Goal: Use online tool/utility: Utilize a website feature to perform a specific function

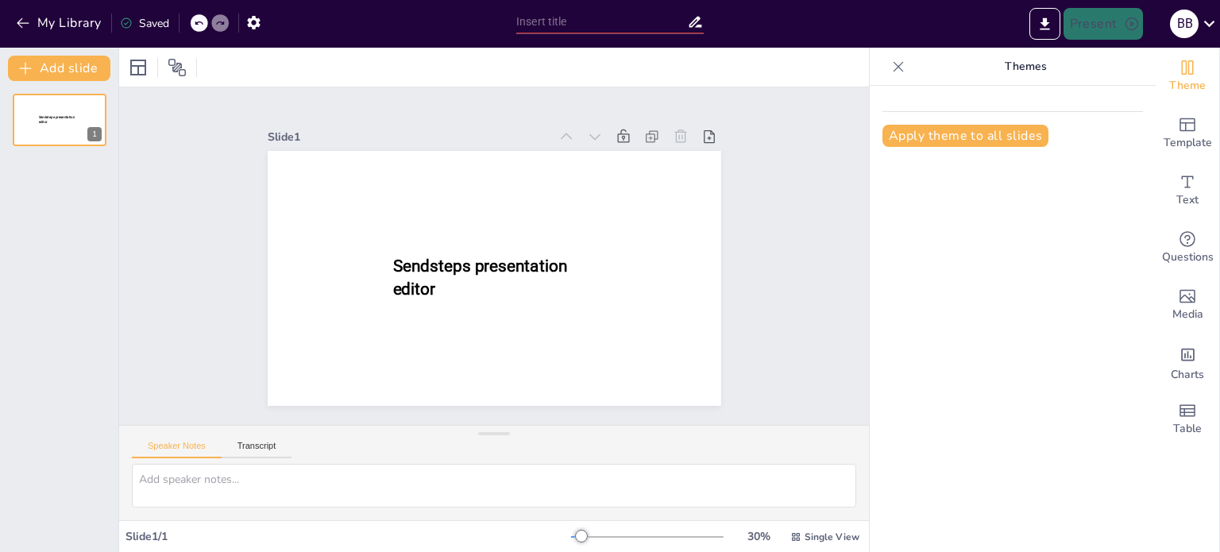
type input "Analisis Kinerja Unit Humas dan Promosi FKG UNISSULA 2024/2025"
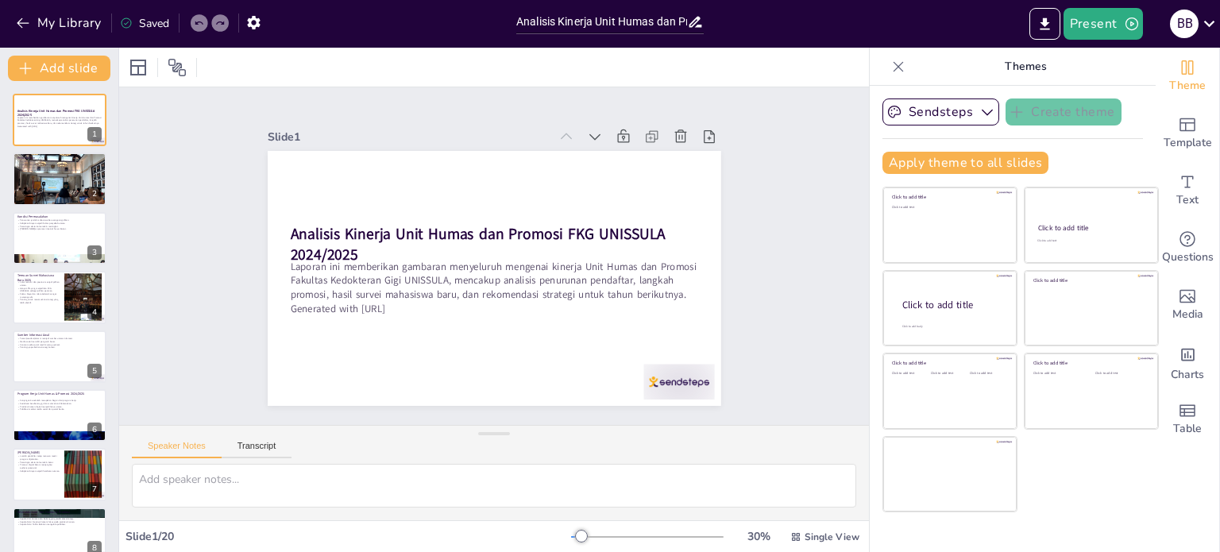
checkbox input "true"
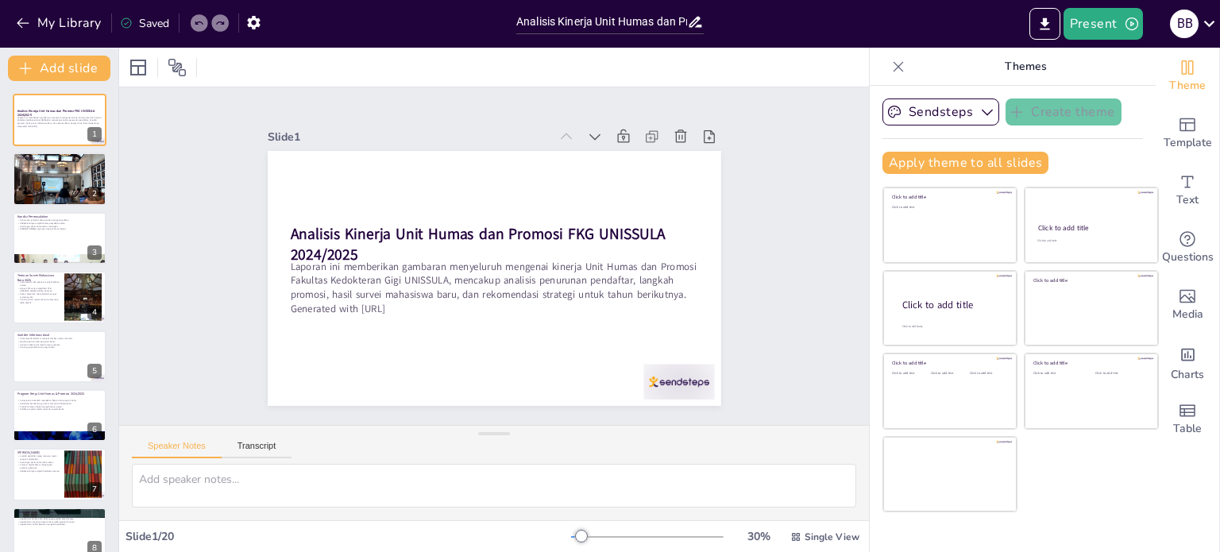
checkbox input "true"
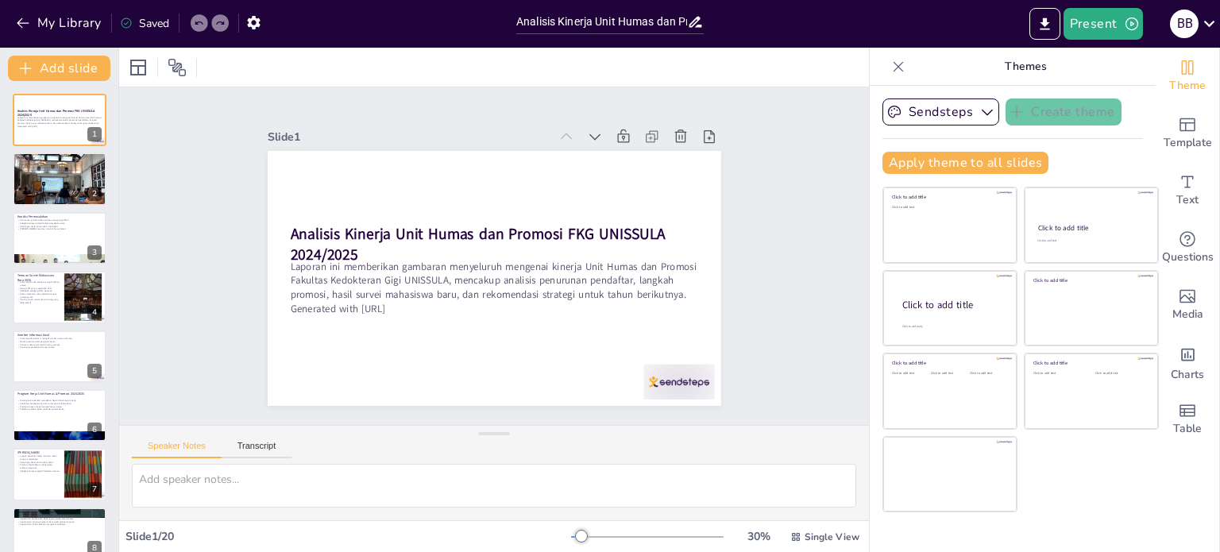
checkbox input "true"
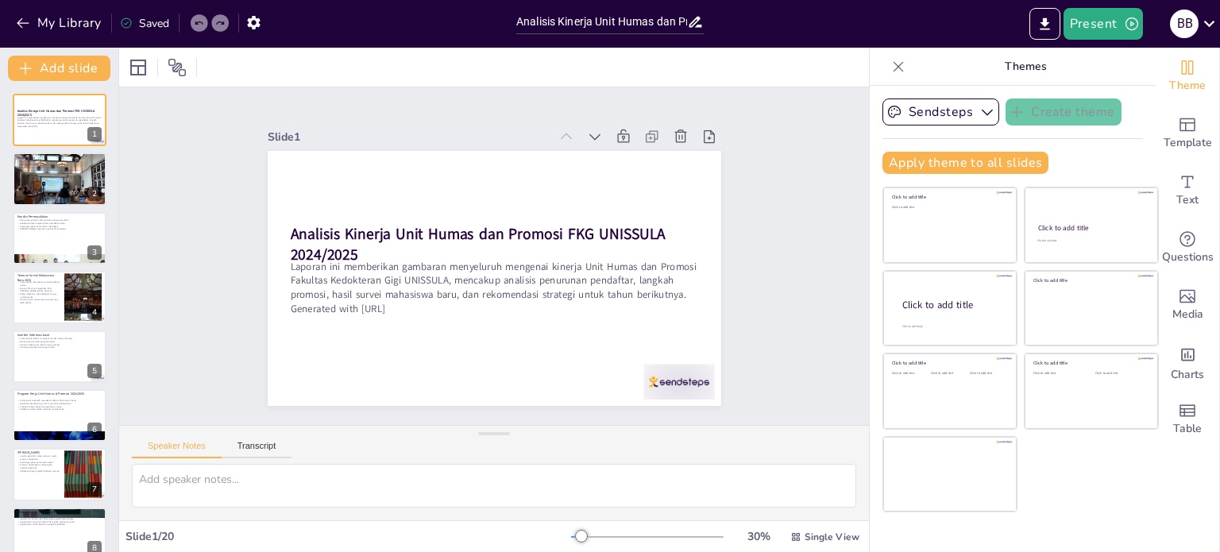
checkbox input "true"
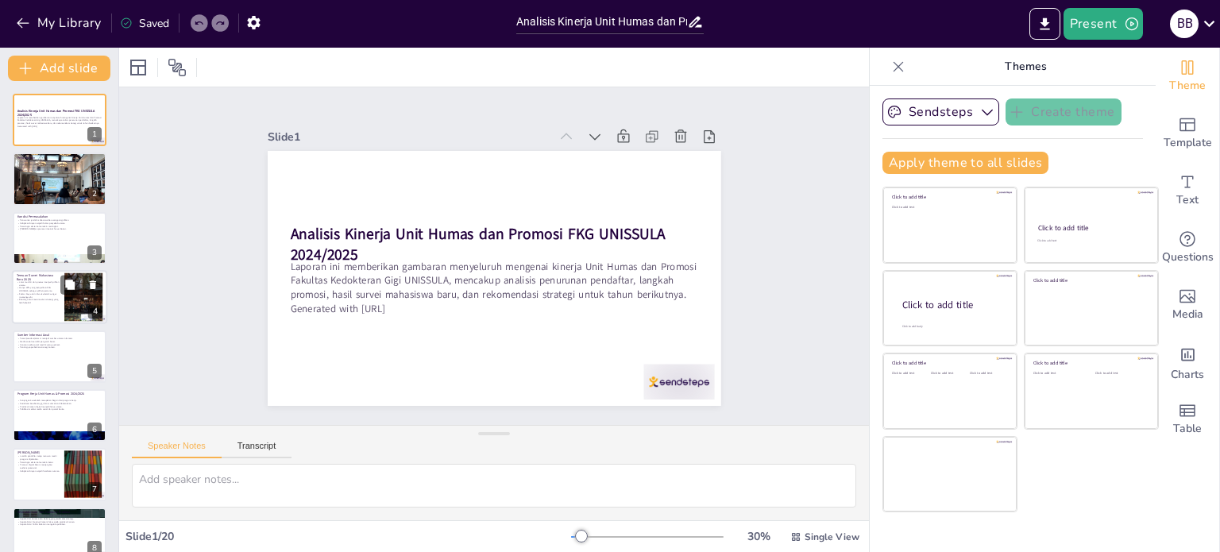
checkbox input "true"
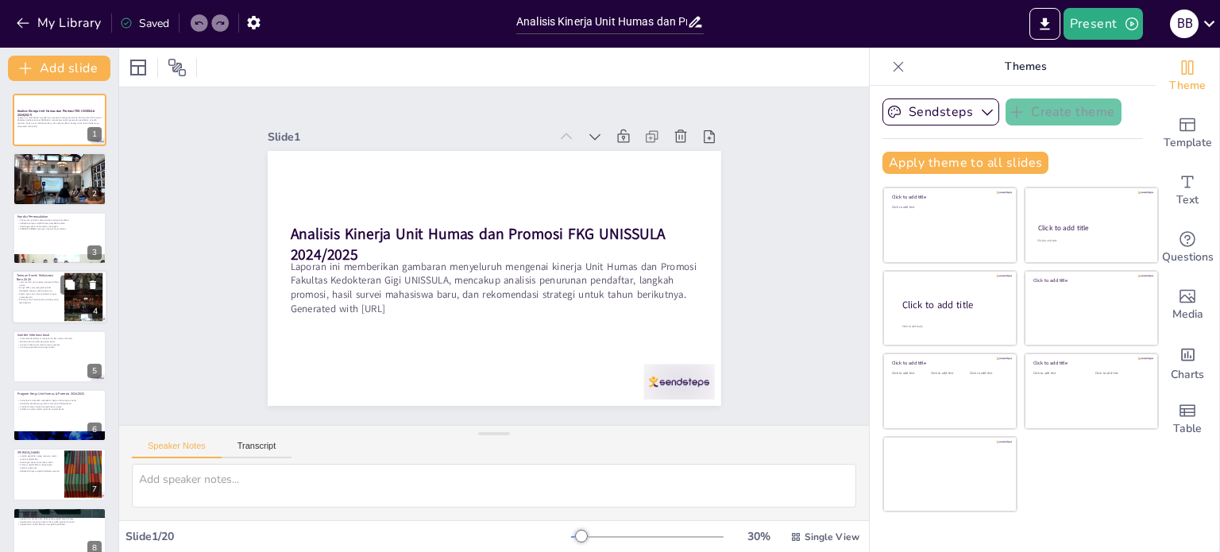
checkbox input "true"
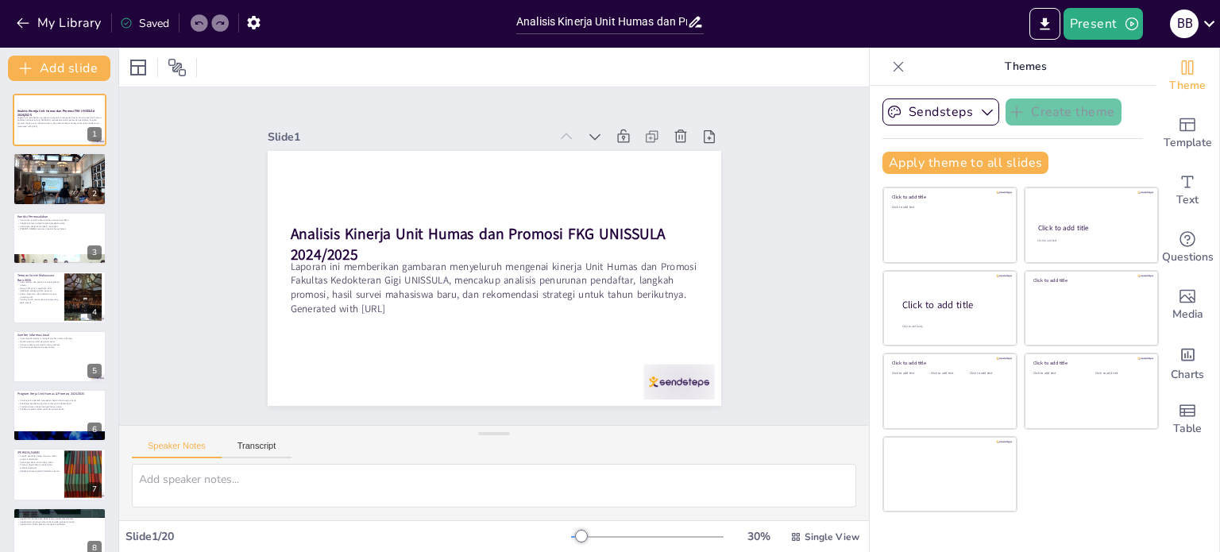
checkbox input "true"
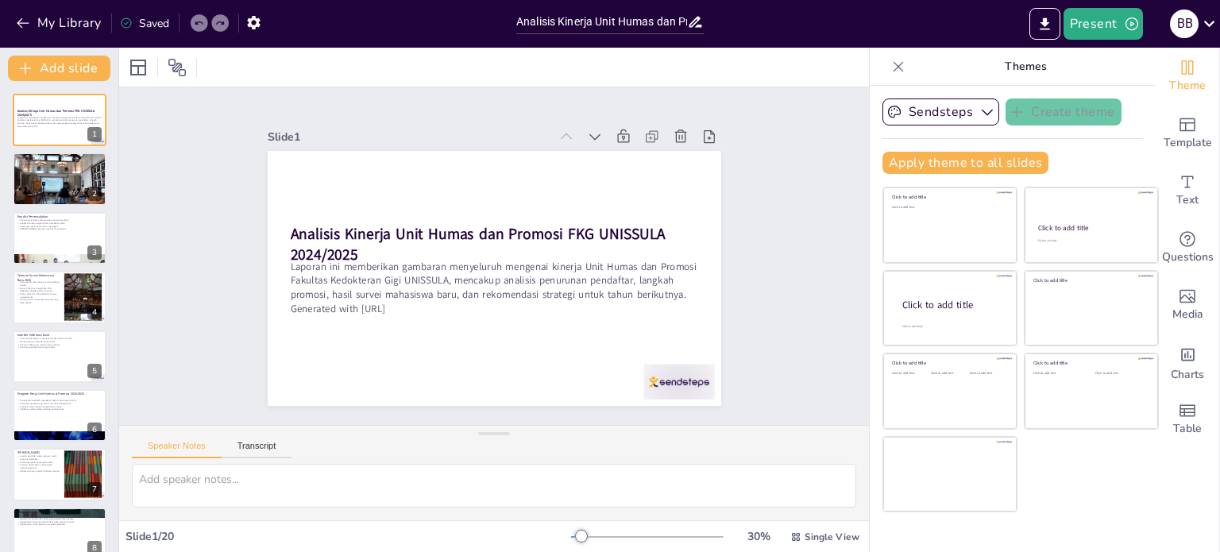
checkbox input "true"
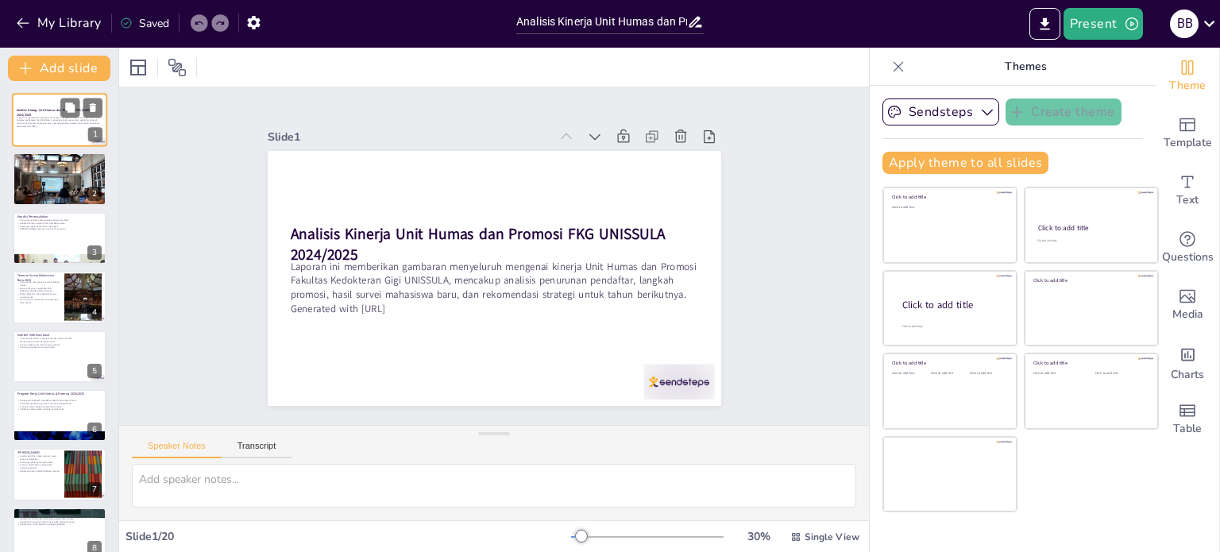
checkbox input "true"
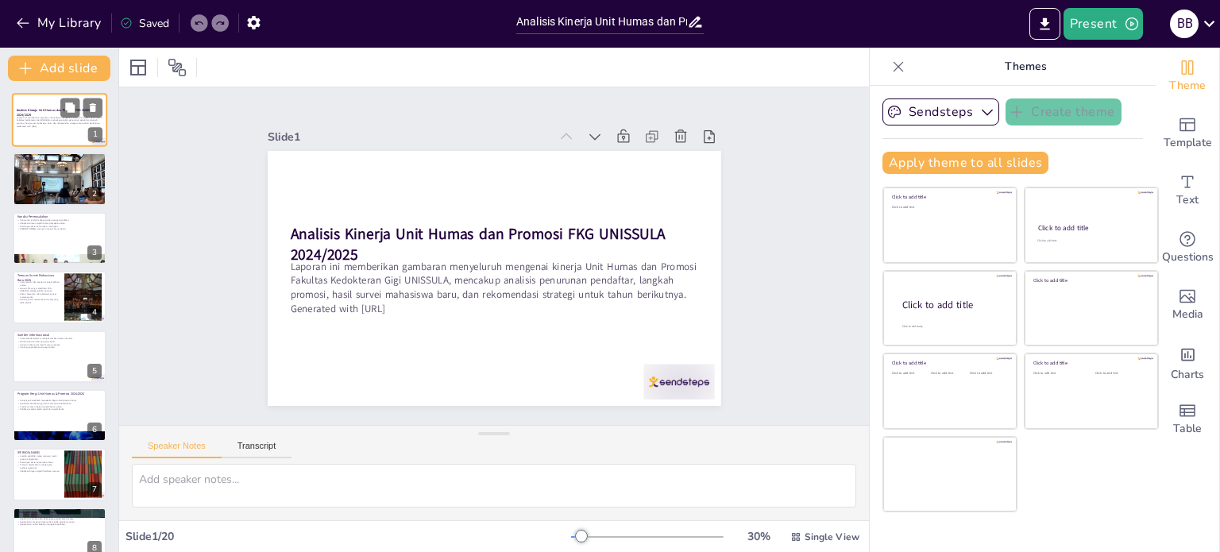
checkbox input "true"
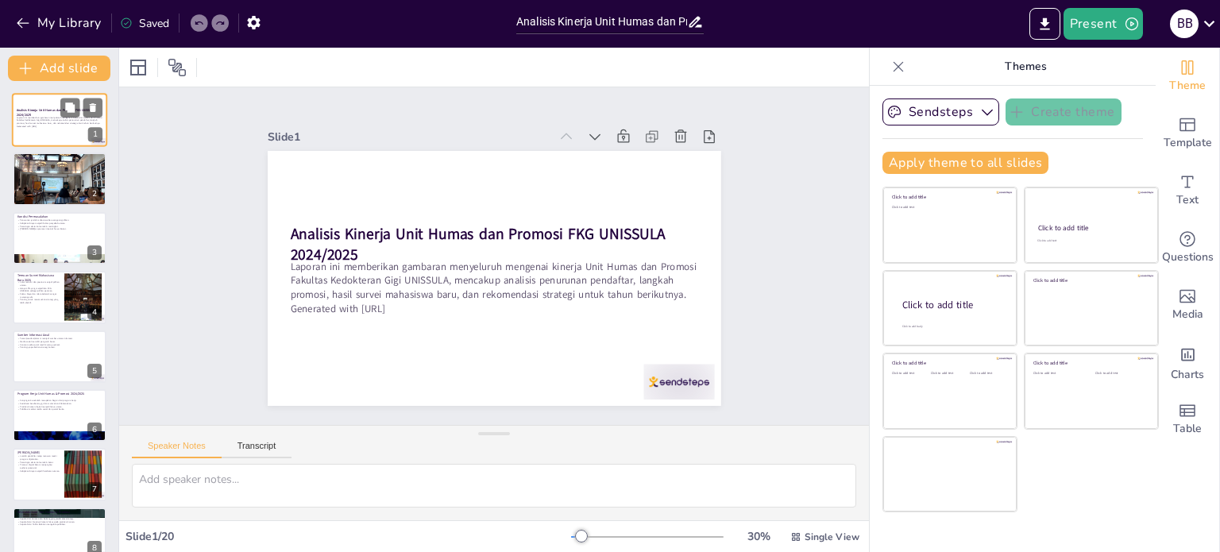
checkbox input "true"
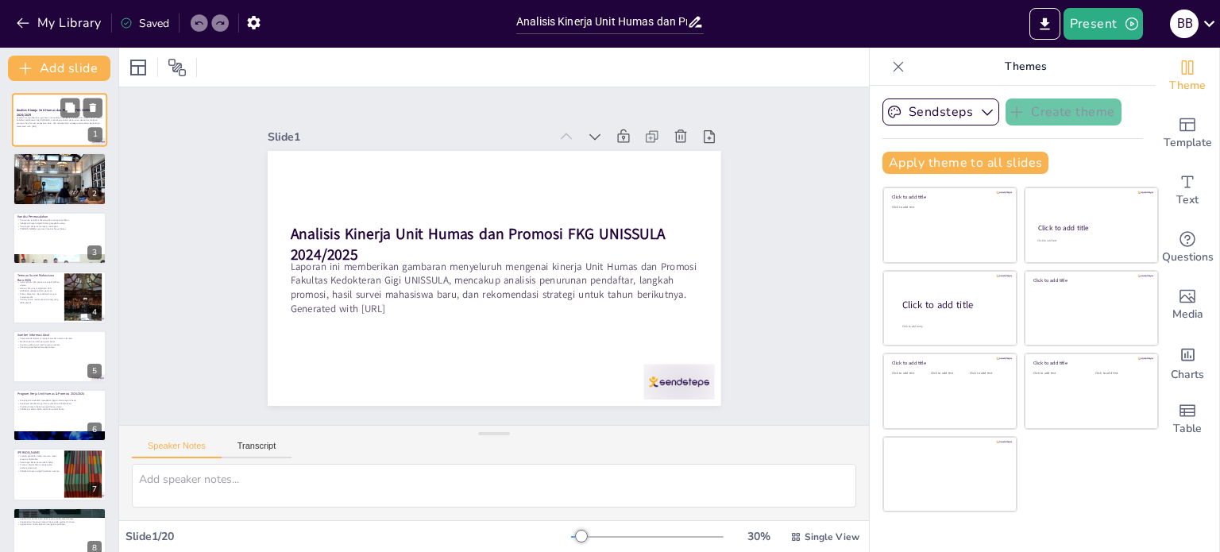
checkbox input "true"
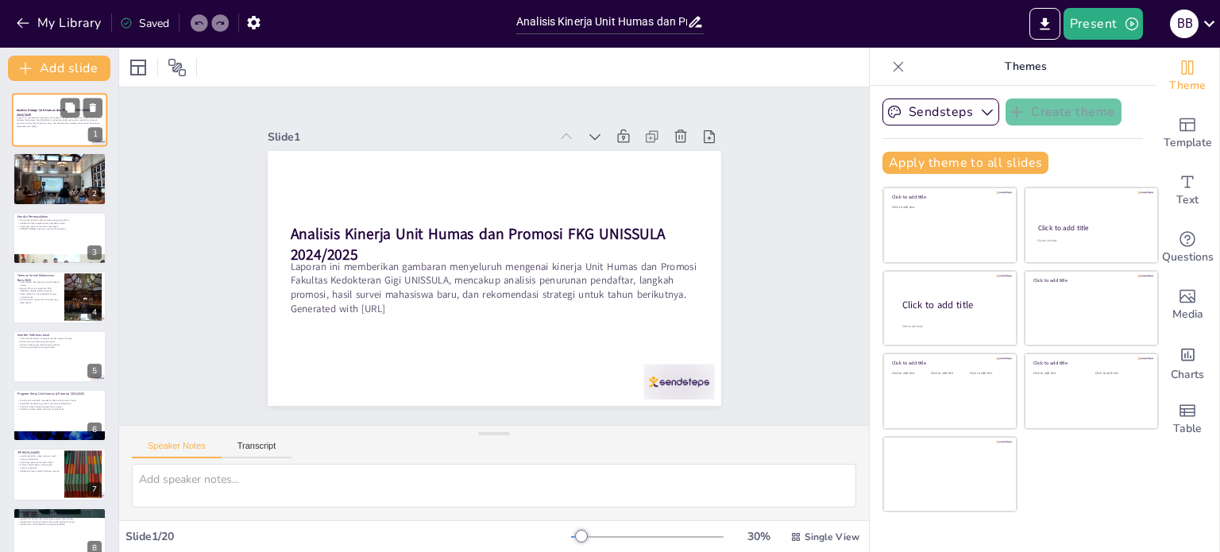
checkbox input "true"
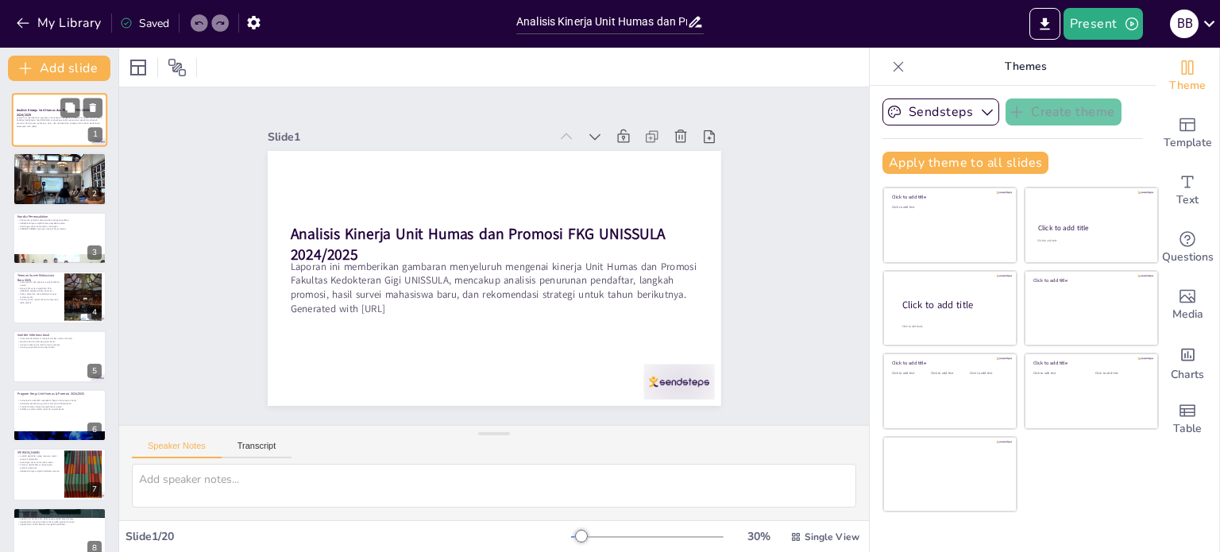
checkbox input "true"
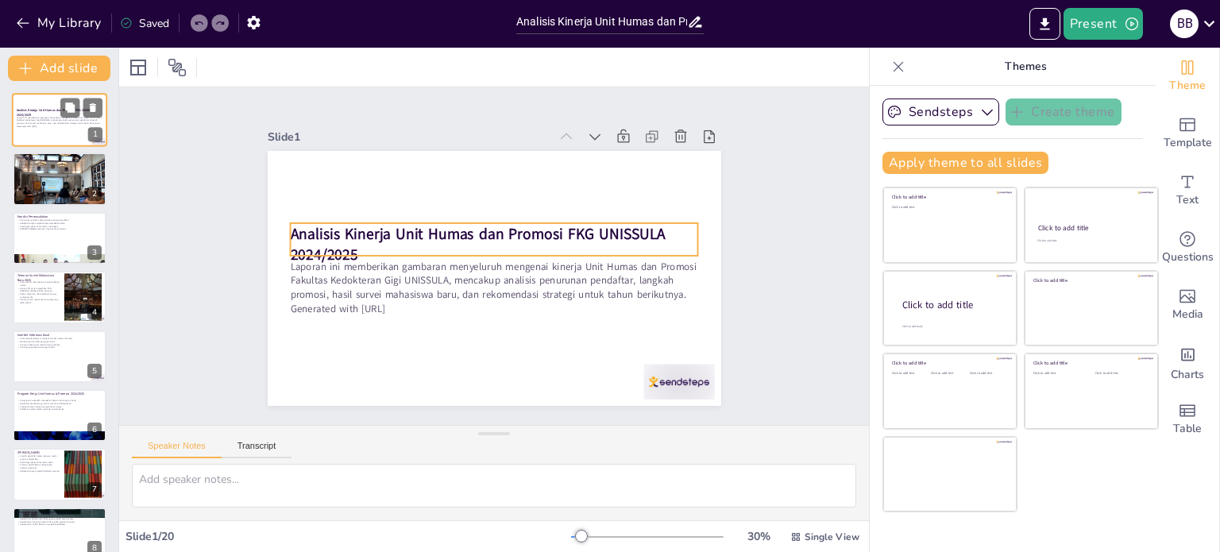
checkbox input "true"
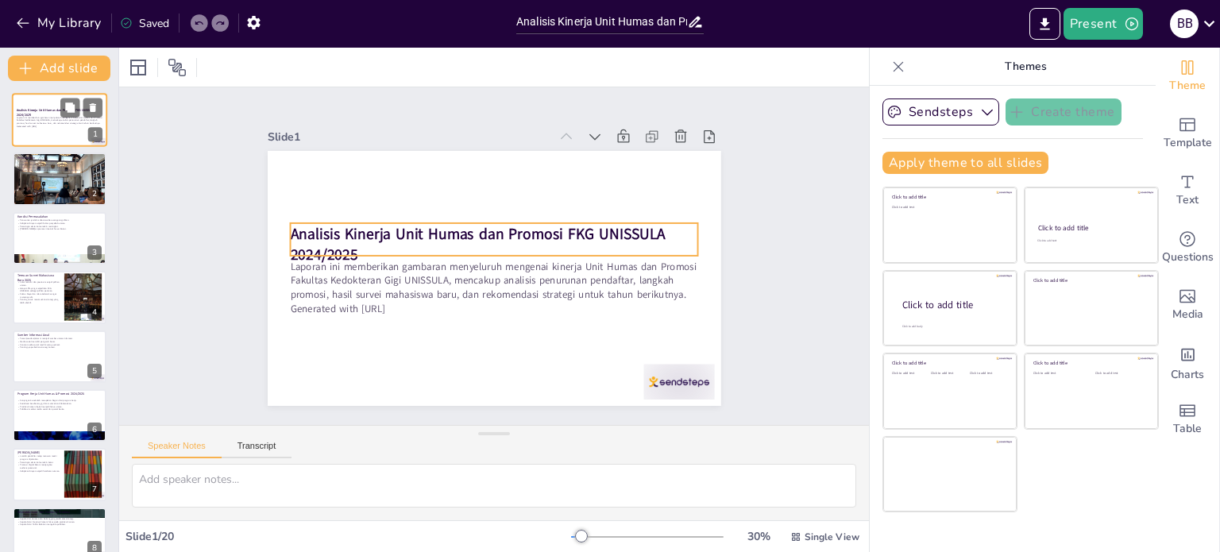
checkbox input "true"
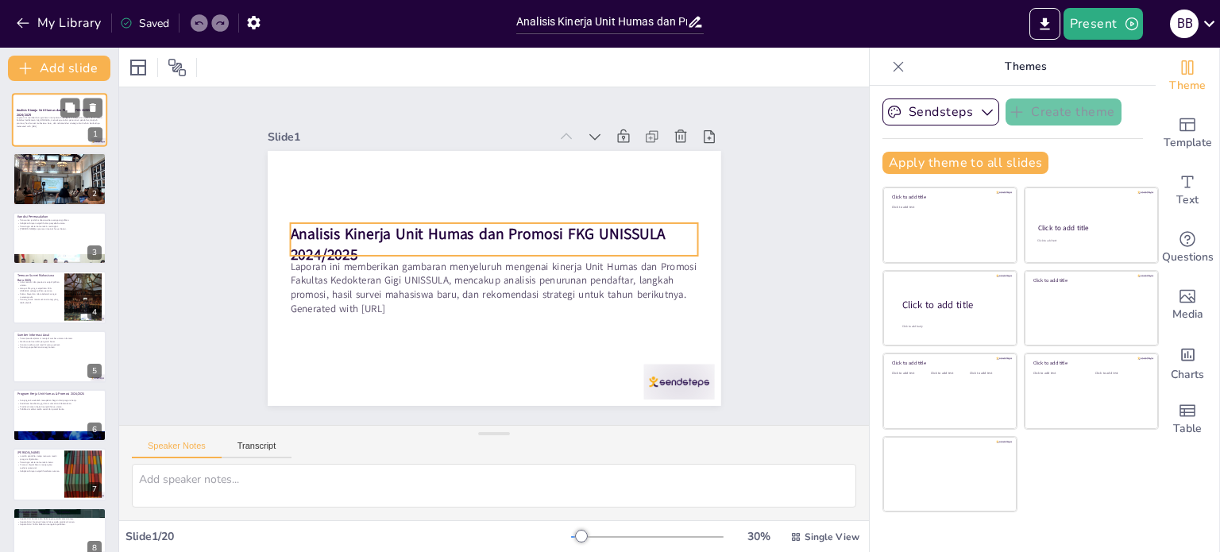
checkbox input "true"
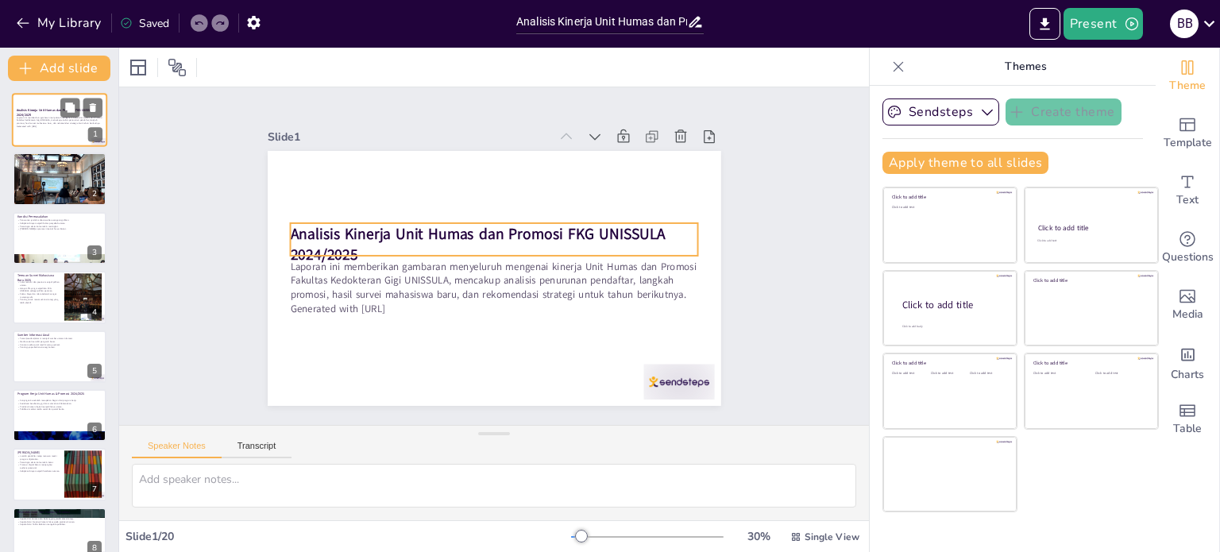
checkbox input "true"
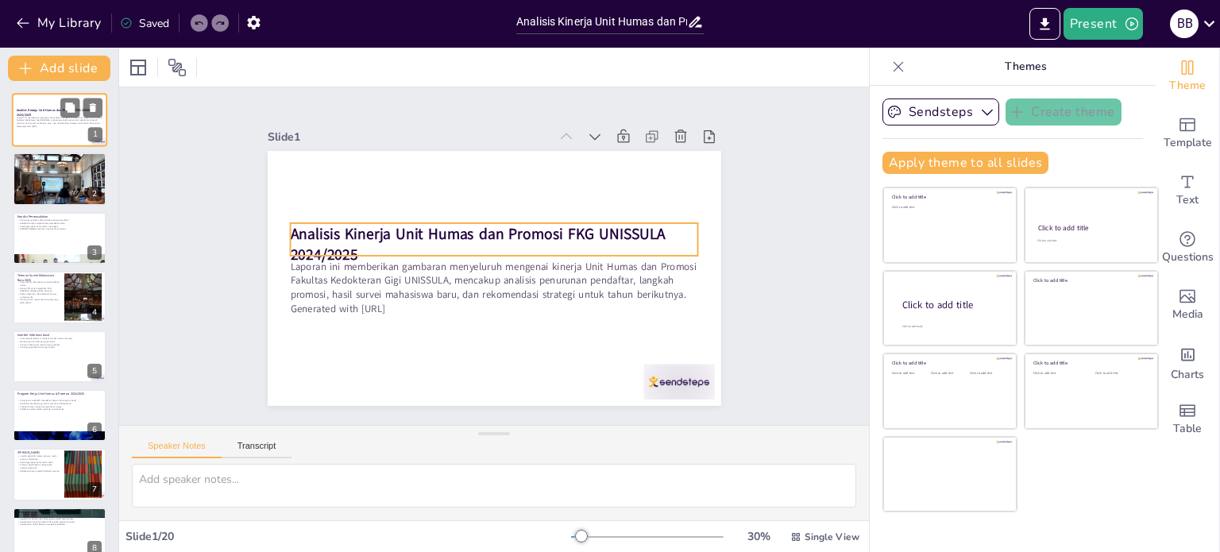
checkbox input "true"
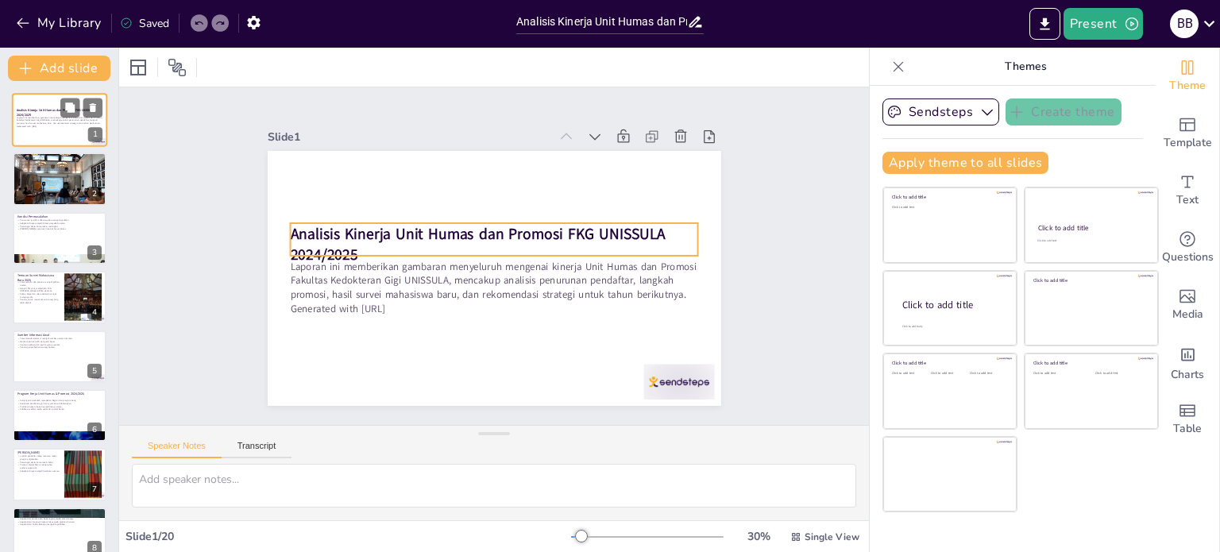
checkbox input "true"
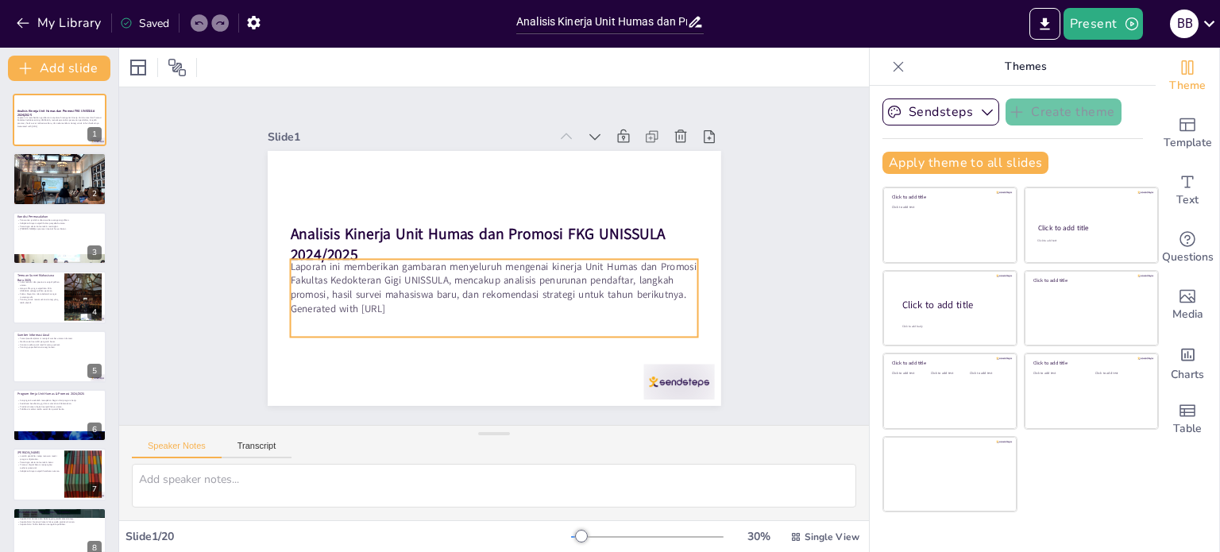
checkbox input "true"
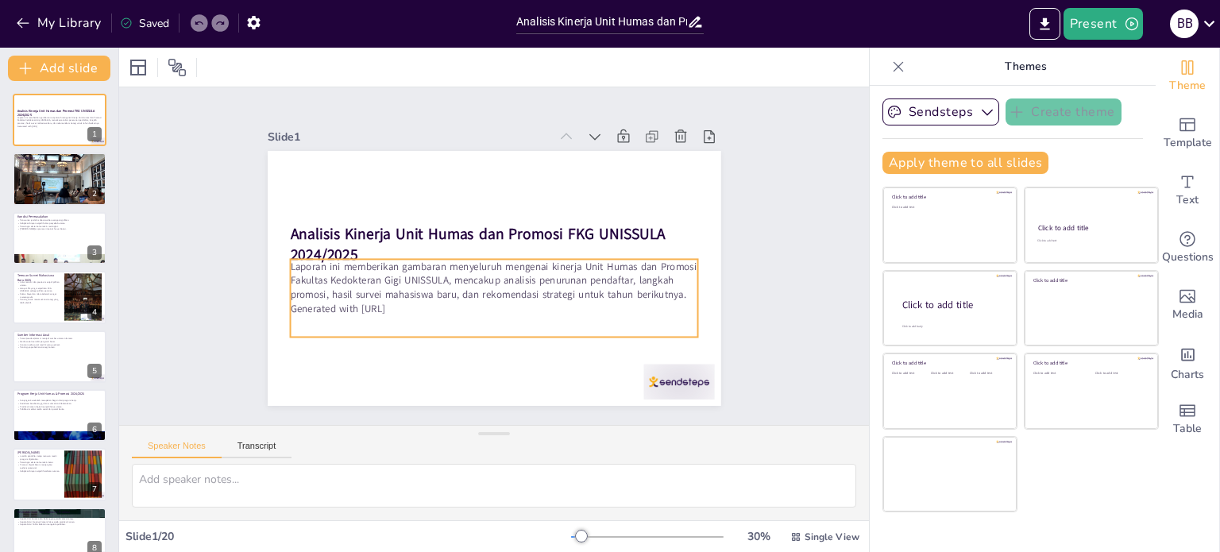
checkbox input "true"
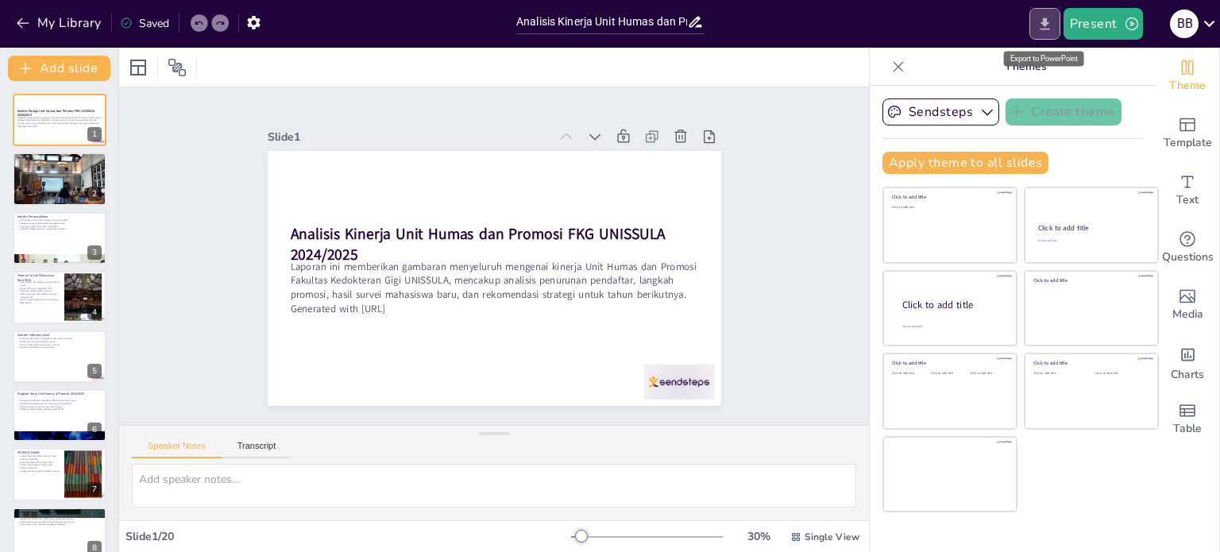
click at [1052, 19] on icon "Export to PowerPoint" at bounding box center [1044, 24] width 17 height 17
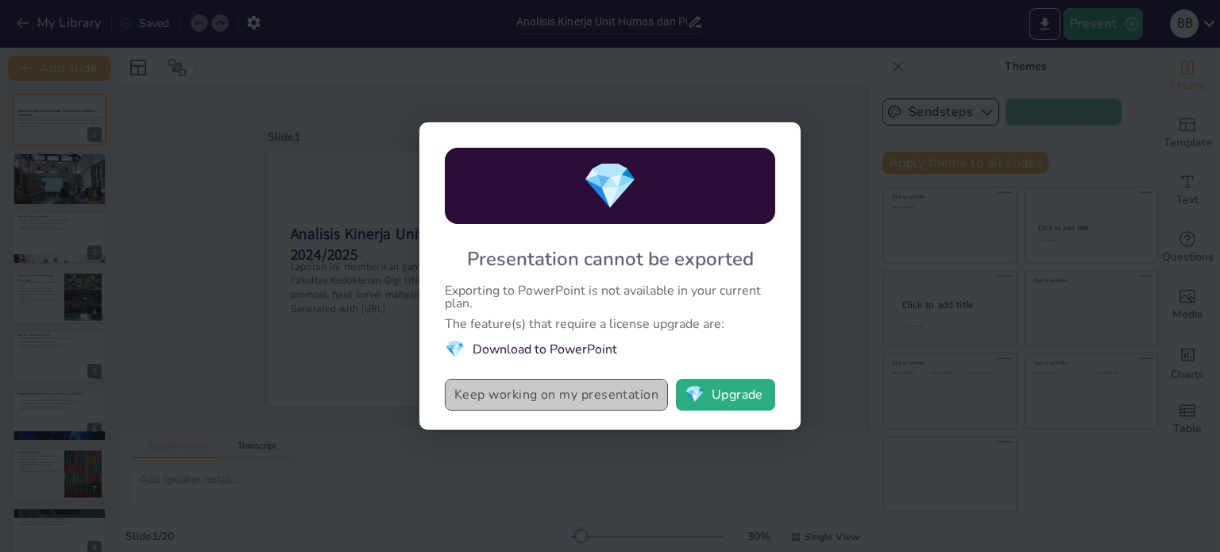
click at [587, 393] on button "Keep working on my presentation" at bounding box center [556, 395] width 223 height 32
checkbox input "true"
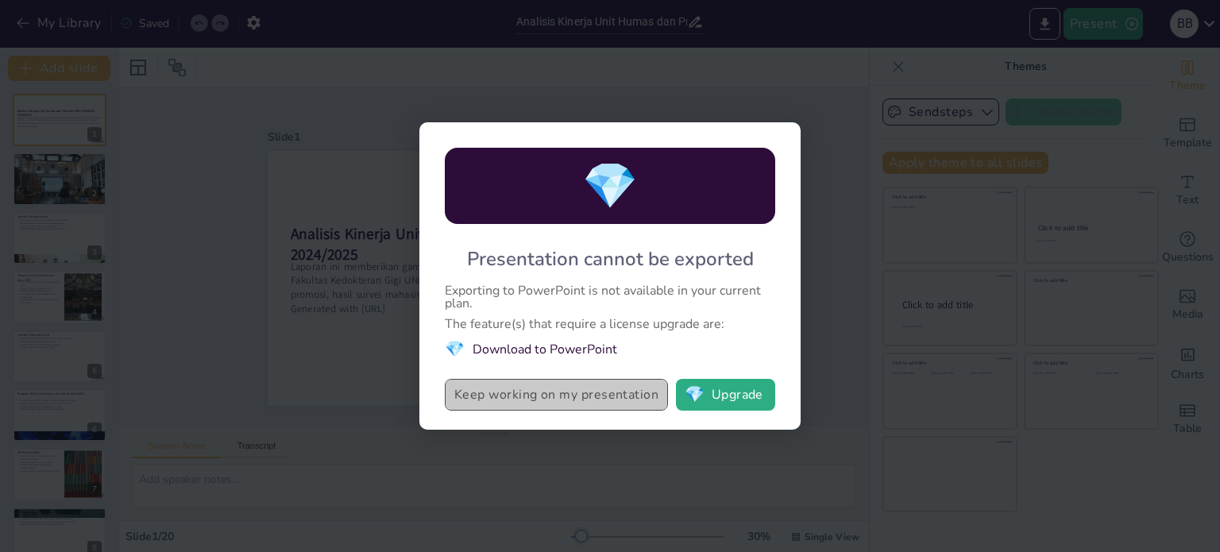
checkbox input "true"
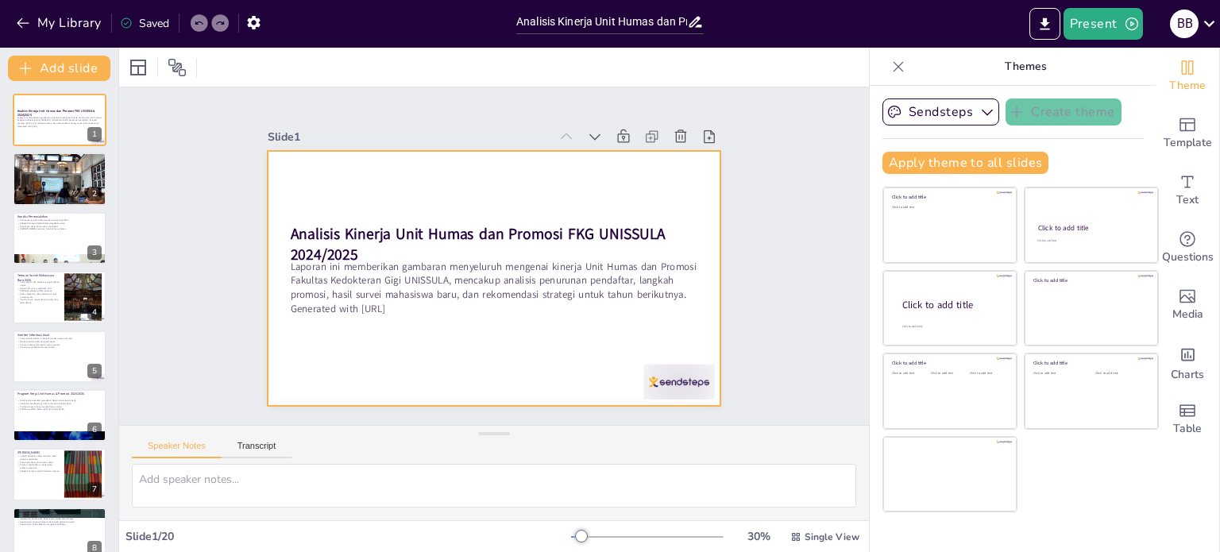
checkbox input "true"
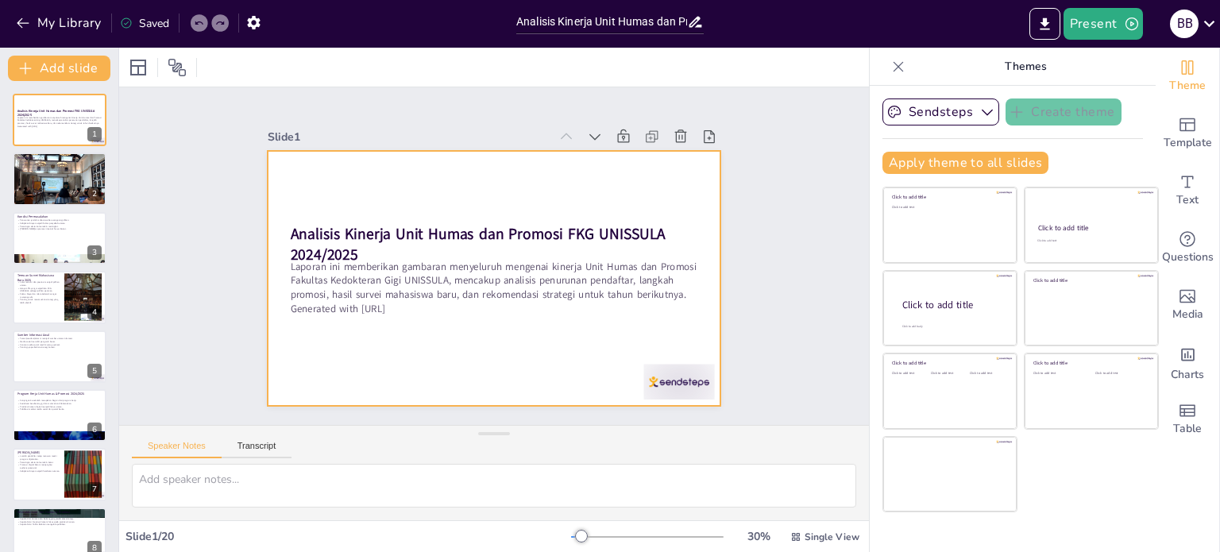
checkbox input "true"
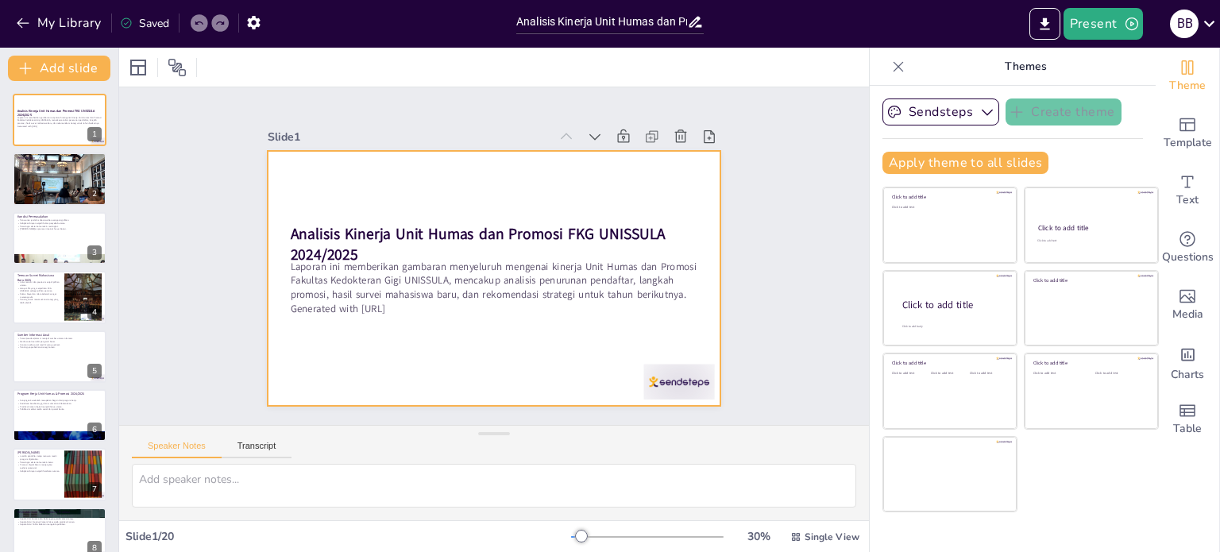
checkbox input "true"
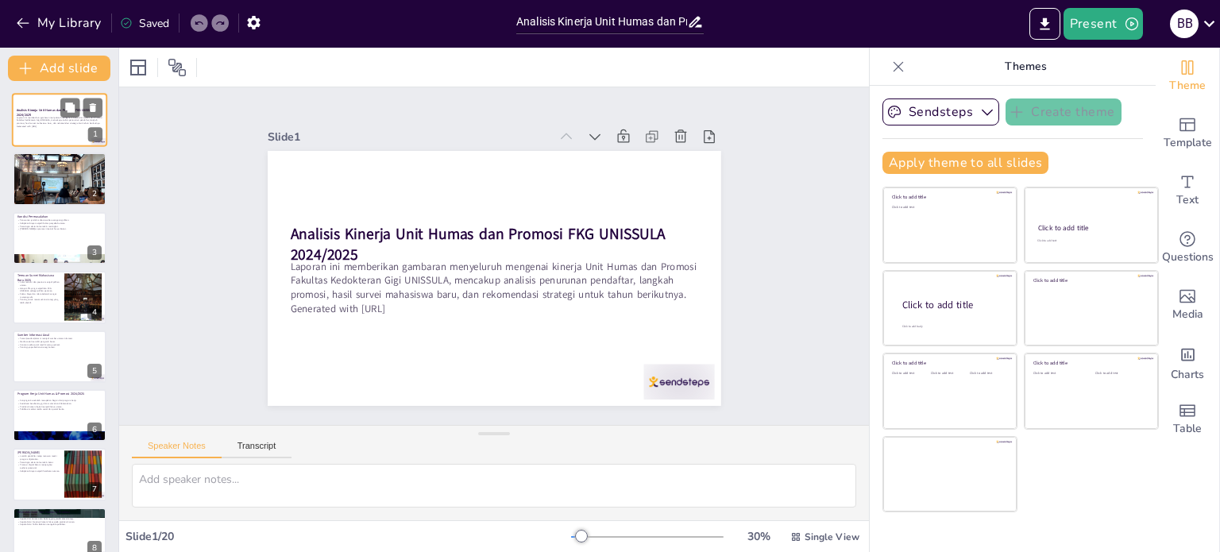
checkbox input "true"
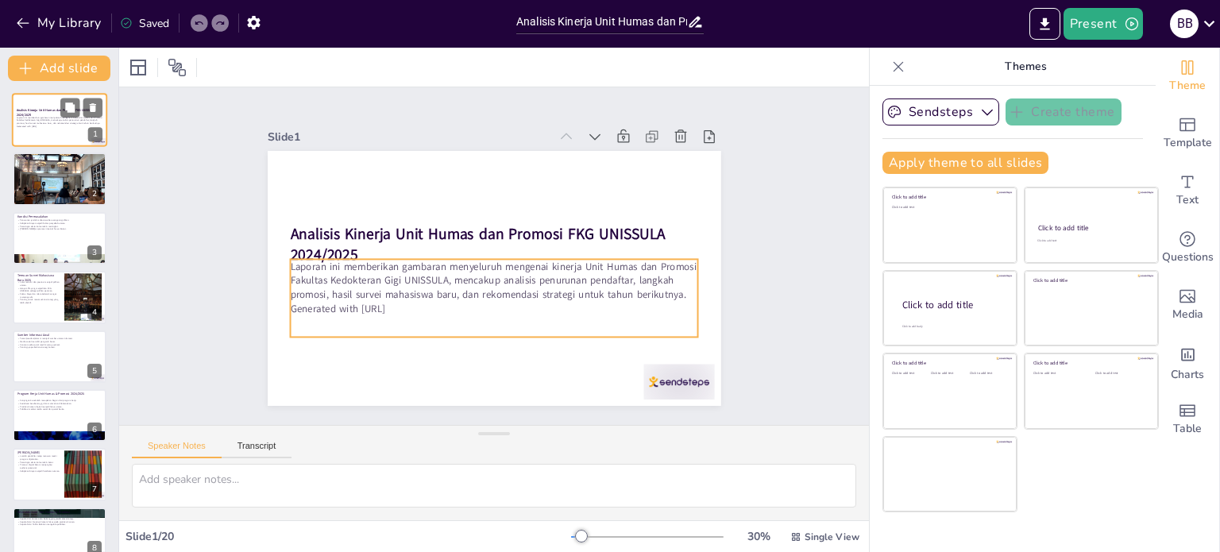
click at [22, 118] on p "Laporan ini memberikan gambaran menyeluruh mengenai kinerja Unit Humas dan Prom…" at bounding box center [60, 120] width 86 height 9
checkbox input "true"
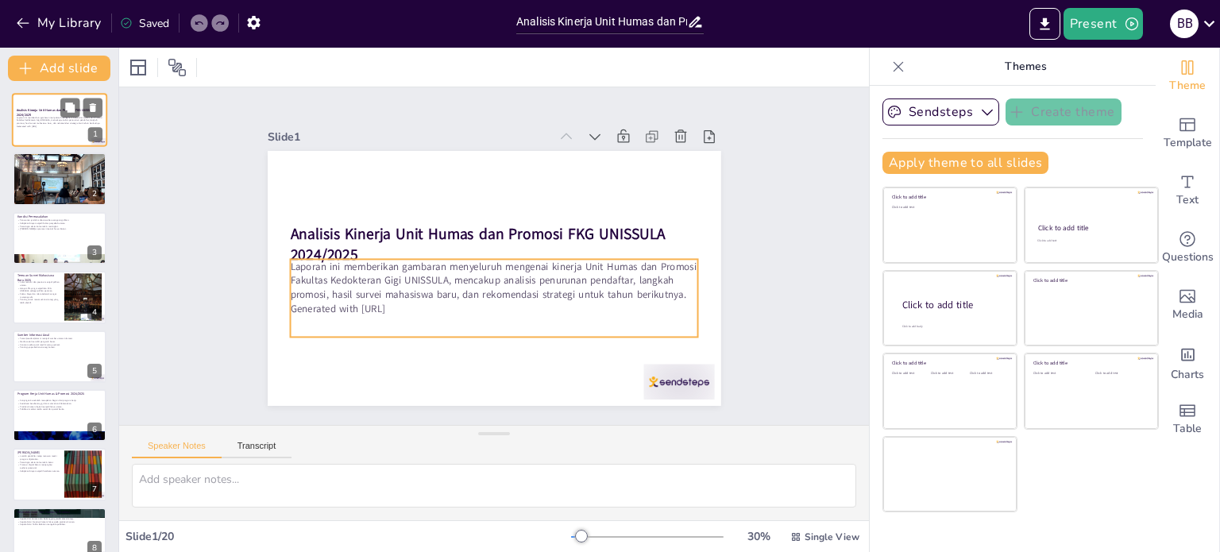
checkbox input "true"
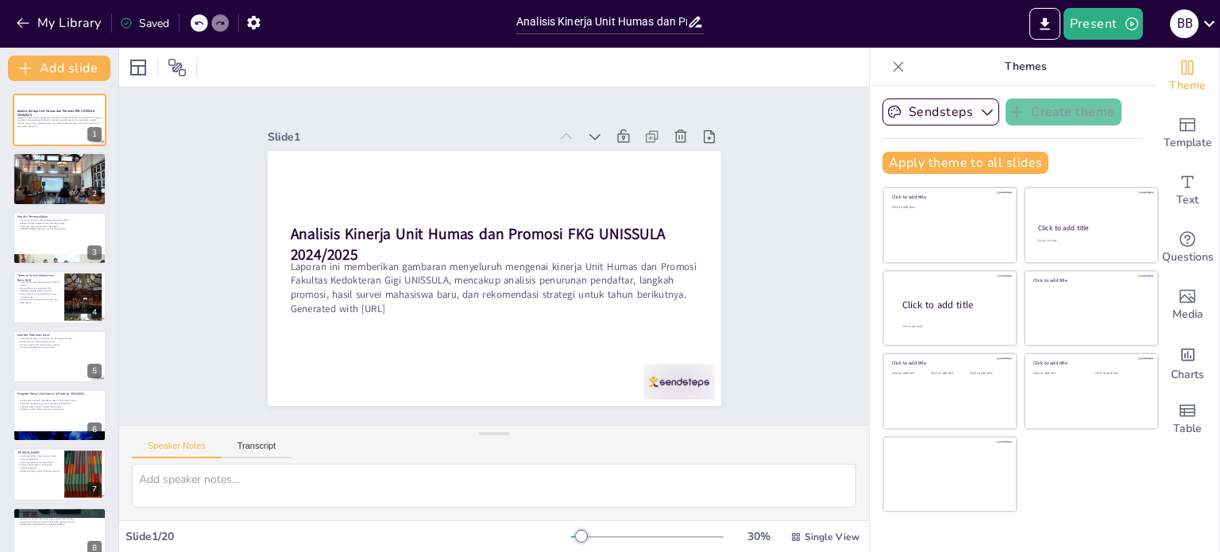
checkbox input "true"
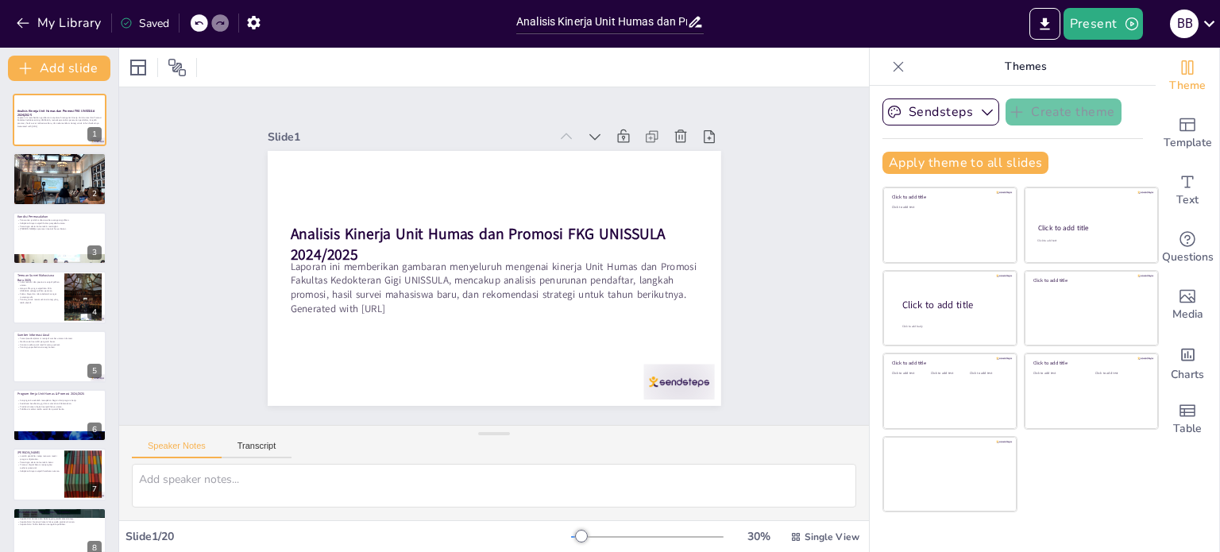
checkbox input "true"
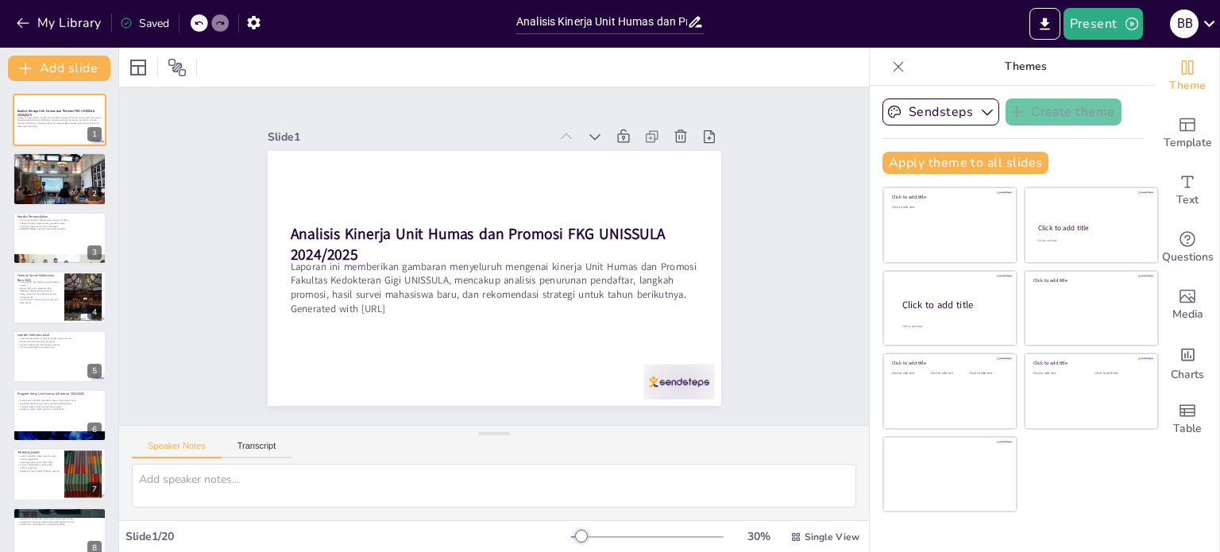
checkbox input "true"
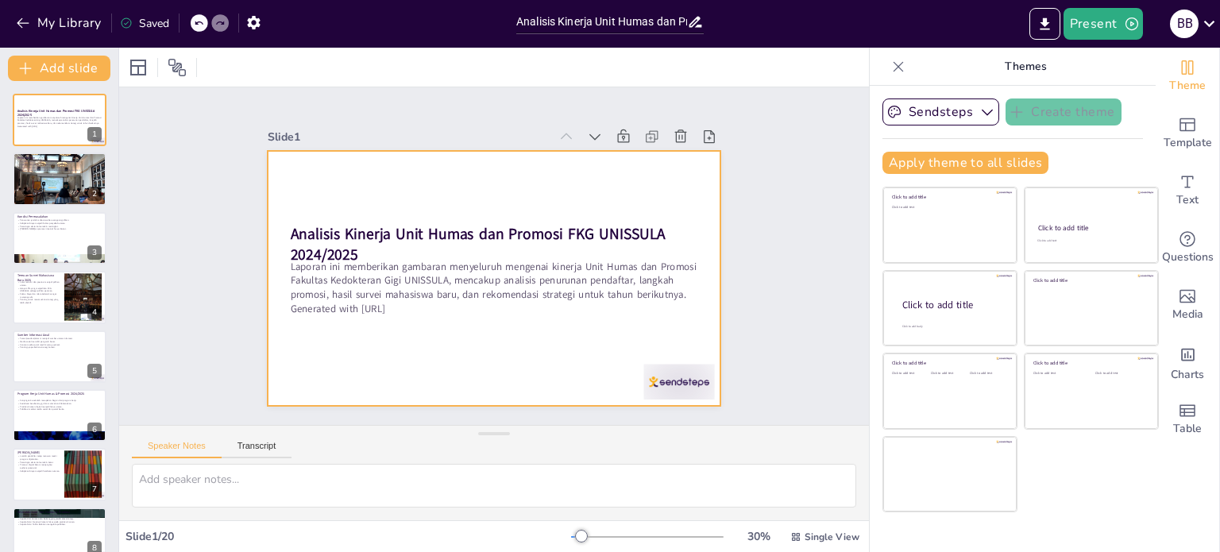
checkbox input "true"
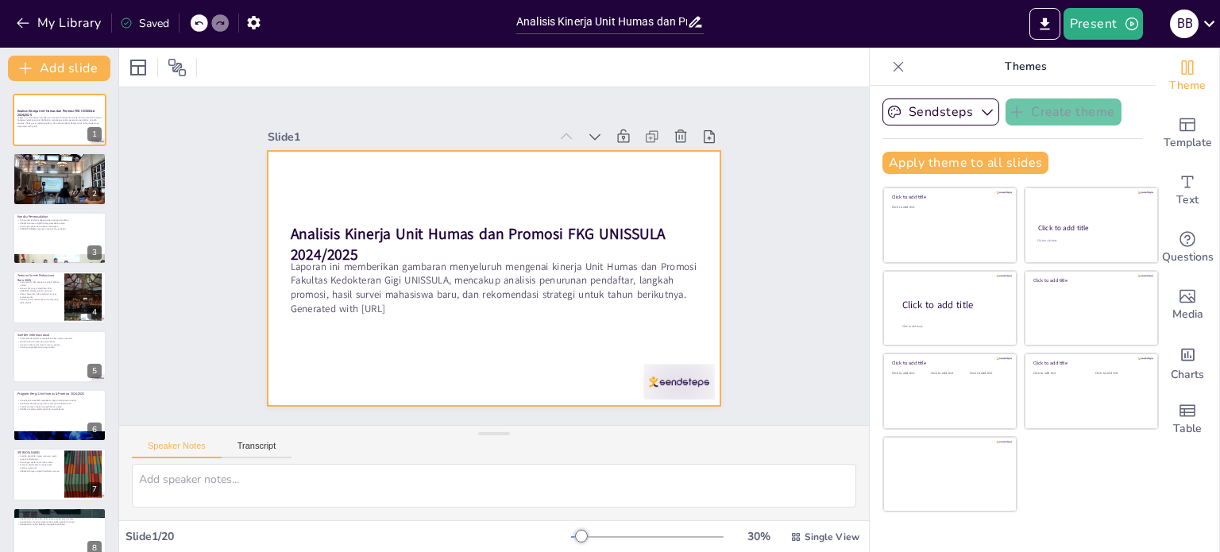
checkbox input "true"
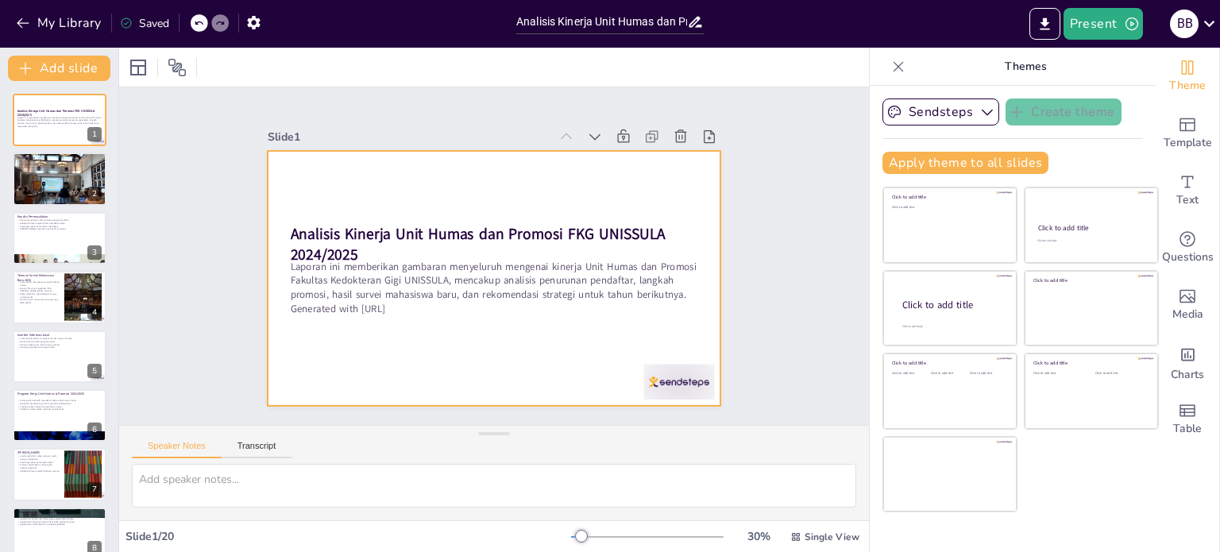
checkbox input "true"
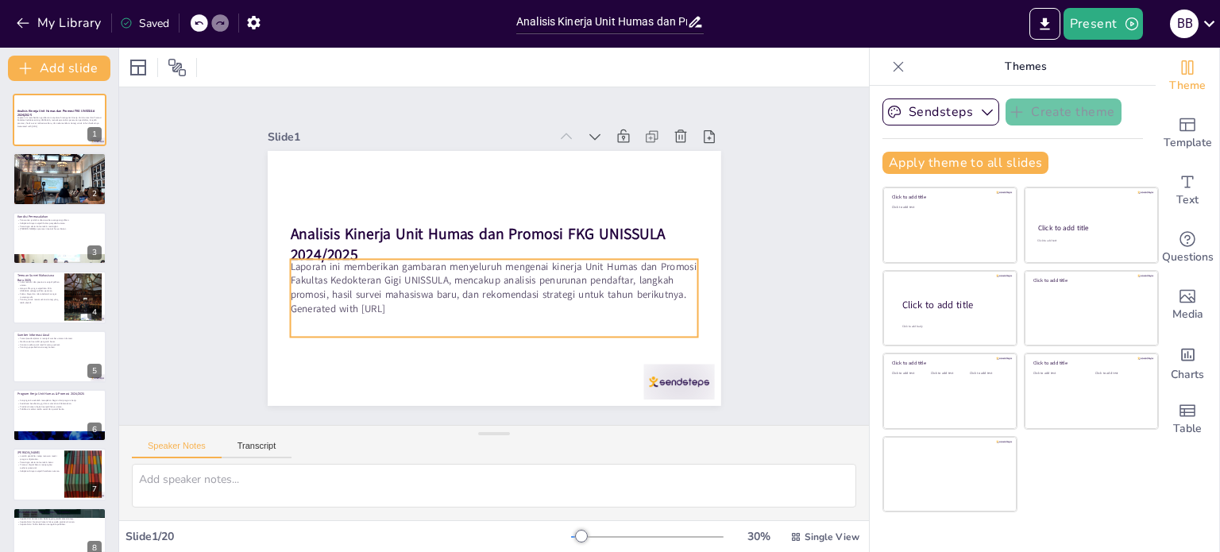
checkbox input "true"
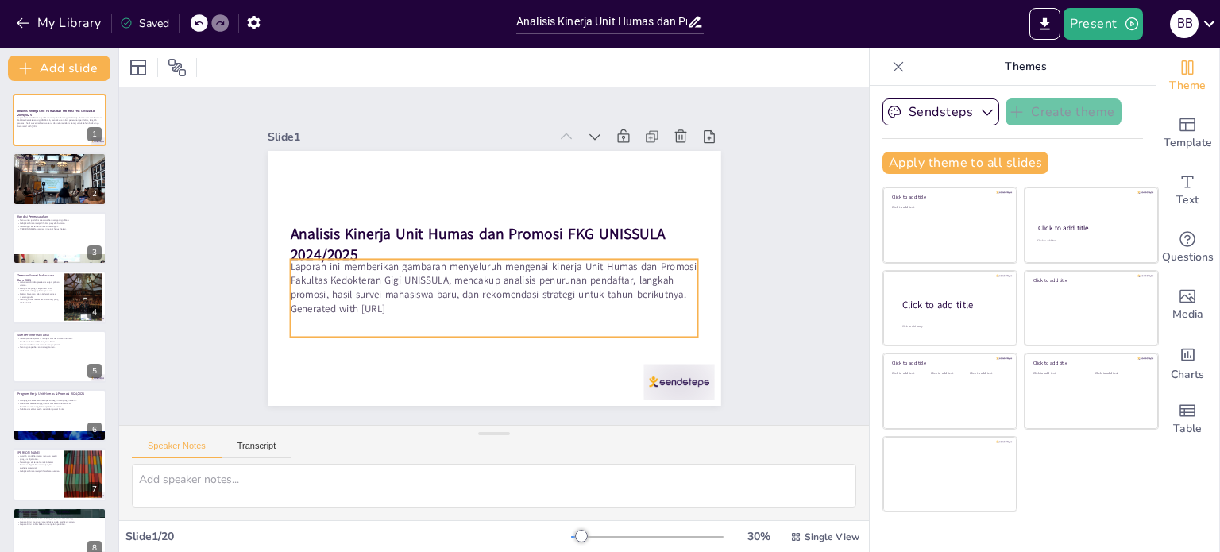
checkbox input "true"
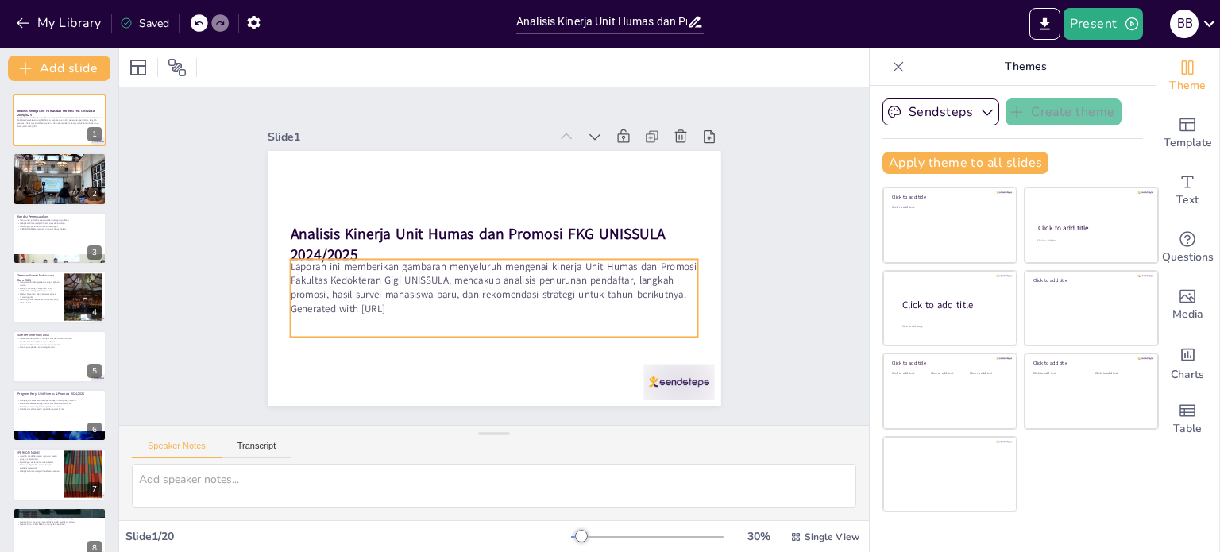
checkbox input "true"
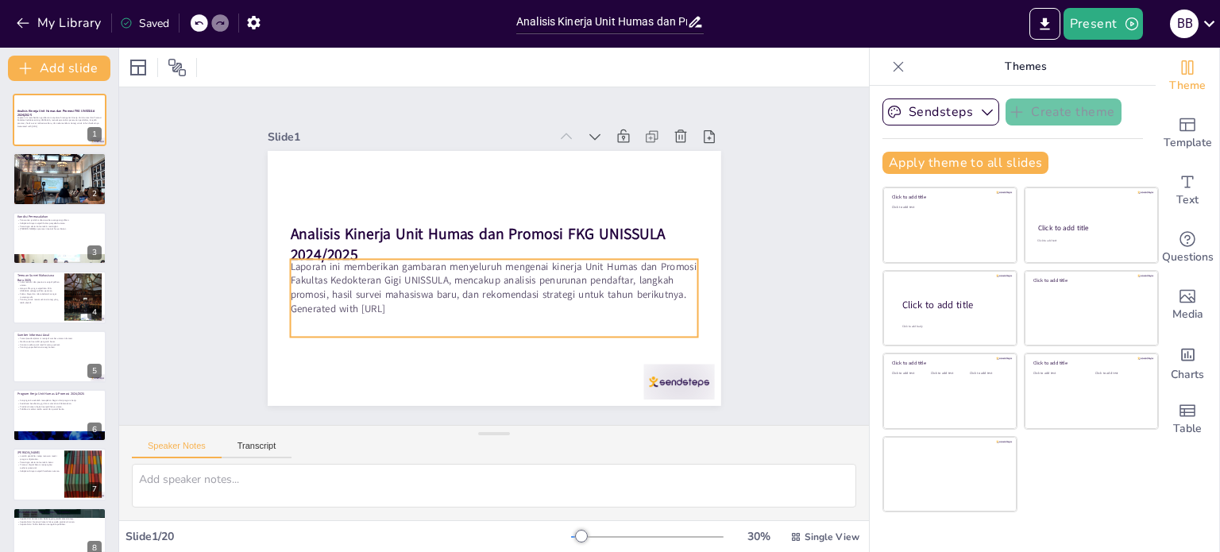
checkbox input "true"
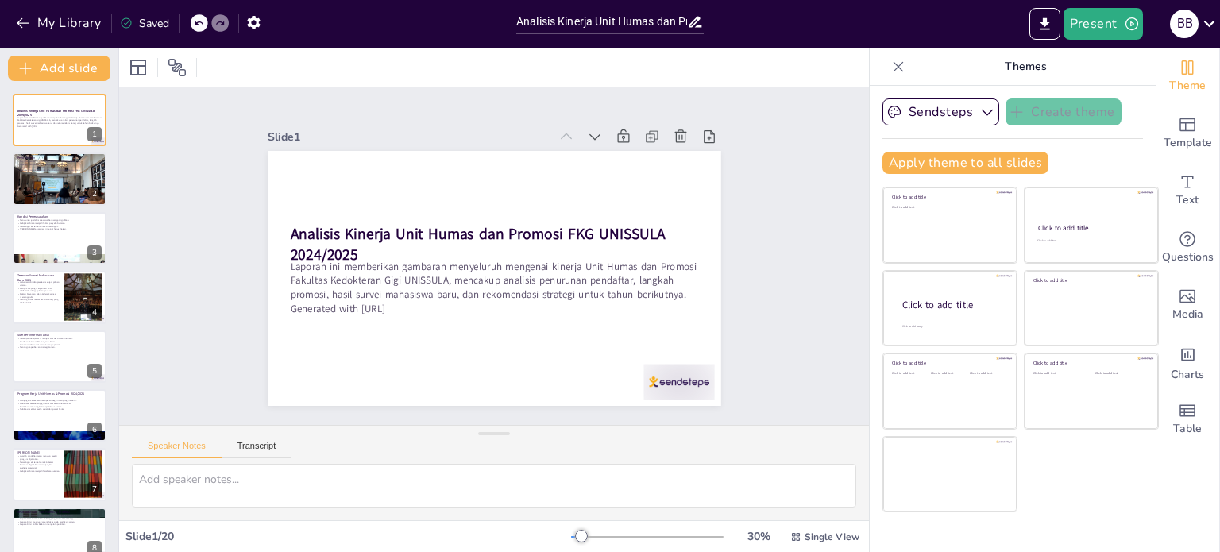
checkbox input "true"
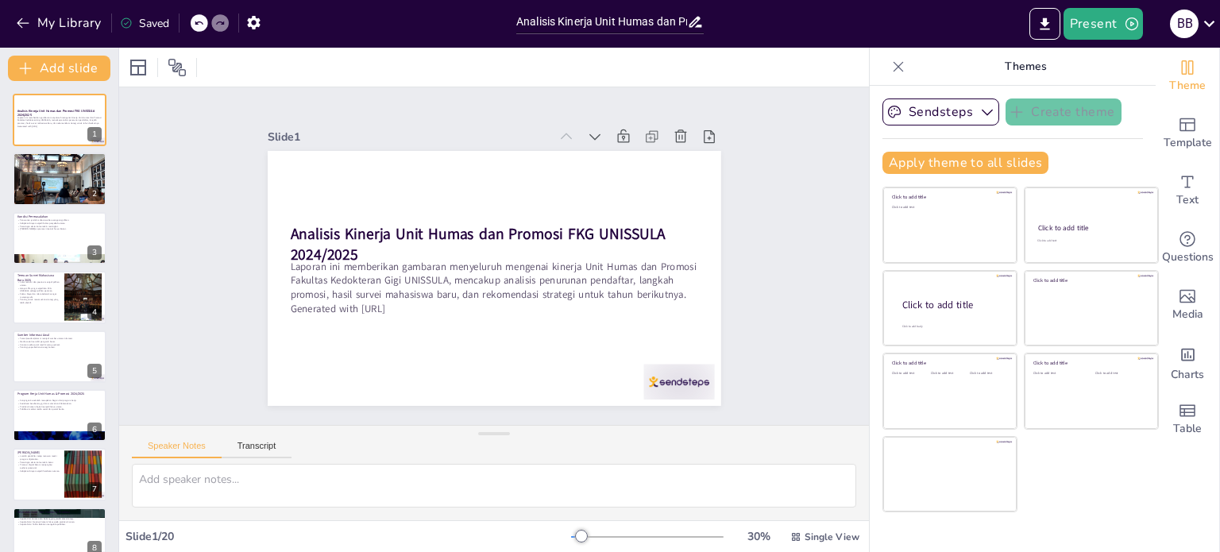
checkbox input "true"
click at [677, 380] on div at bounding box center [678, 382] width 71 height 36
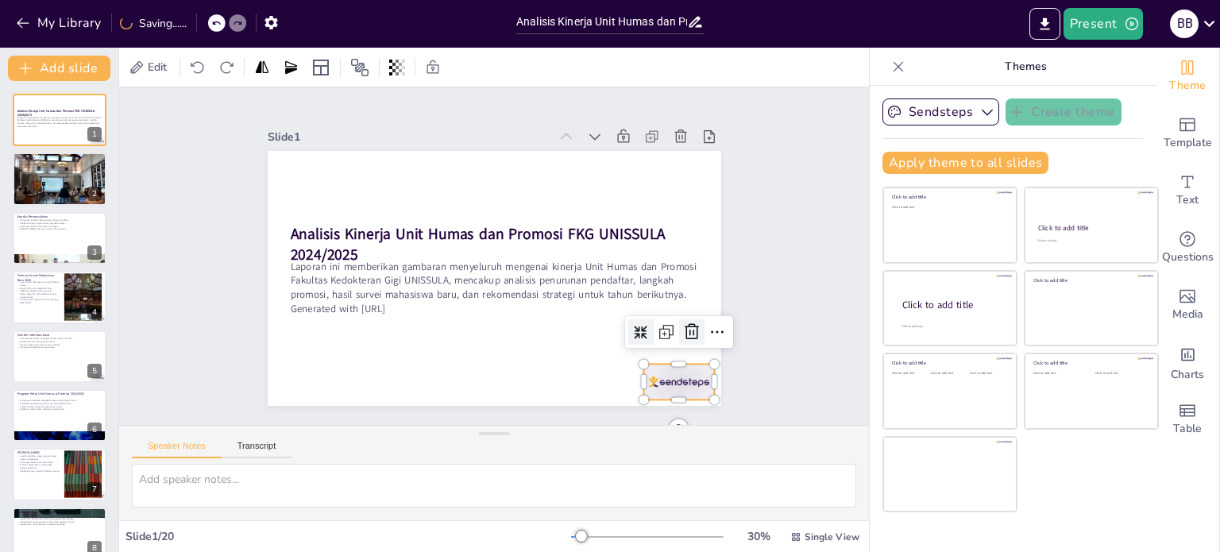
click at [685, 333] on icon at bounding box center [692, 332] width 14 height 16
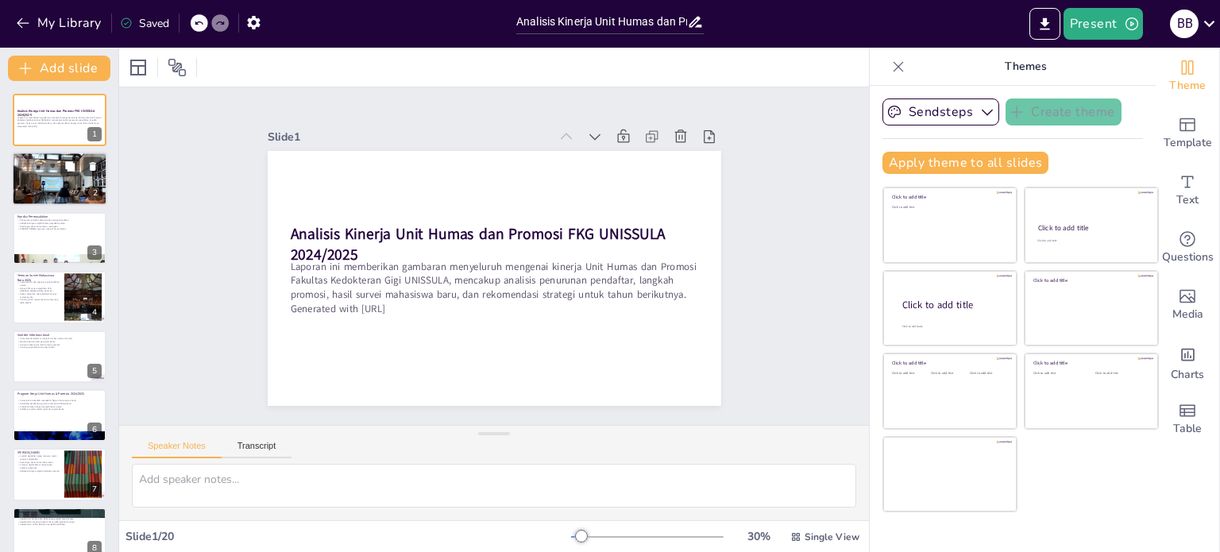
click at [51, 177] on div at bounding box center [59, 178] width 95 height 71
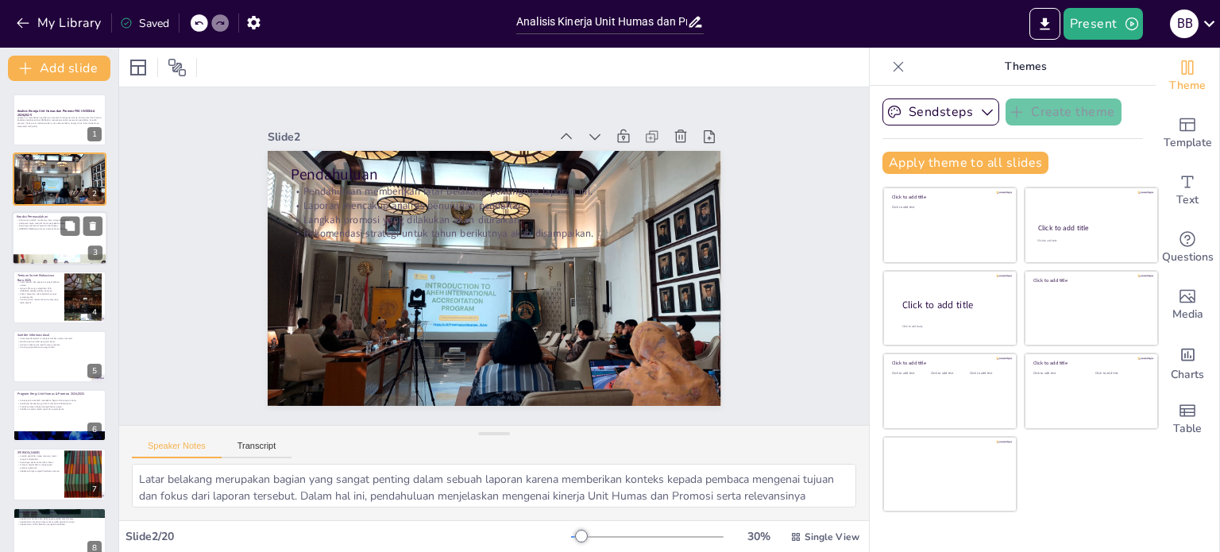
click at [52, 228] on p "[PERSON_NAME]an promosi internal harus diatasi." at bounding box center [60, 228] width 86 height 3
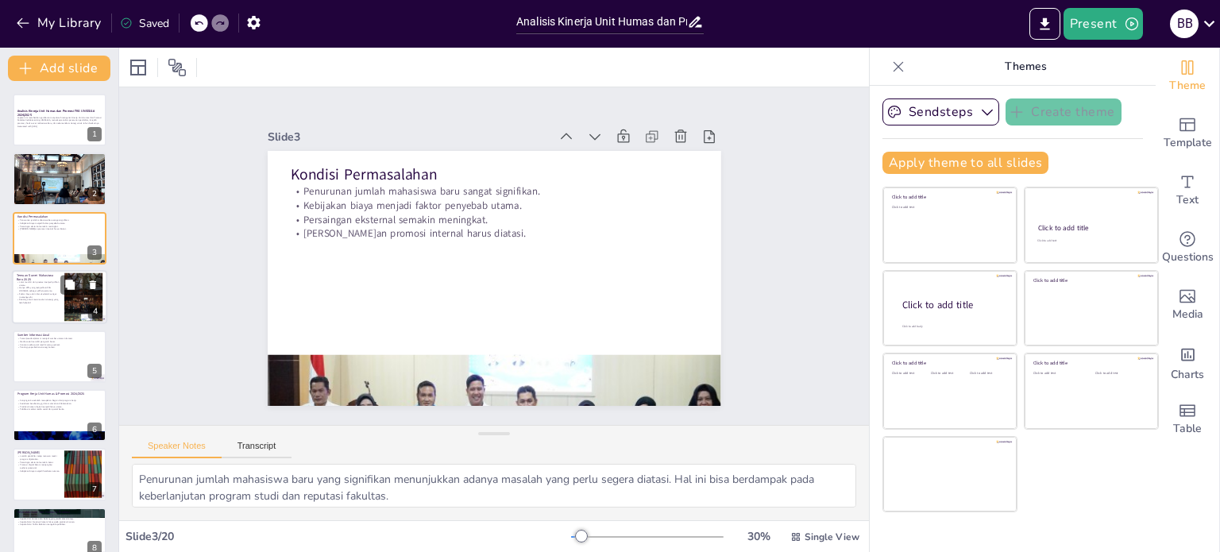
click at [48, 304] on div at bounding box center [59, 297] width 95 height 54
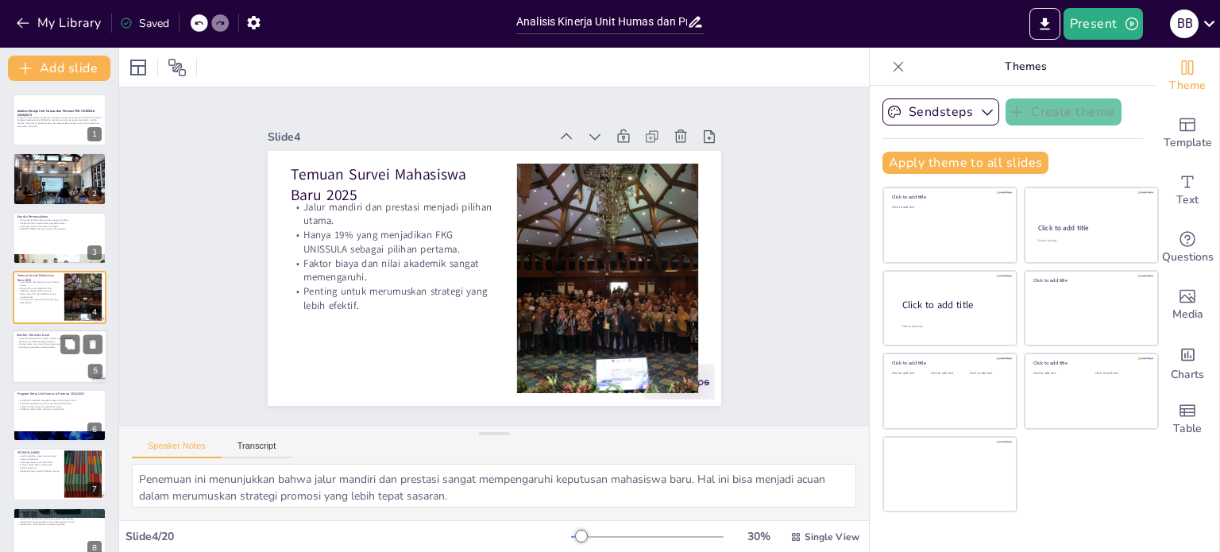
click at [52, 349] on div at bounding box center [59, 357] width 95 height 54
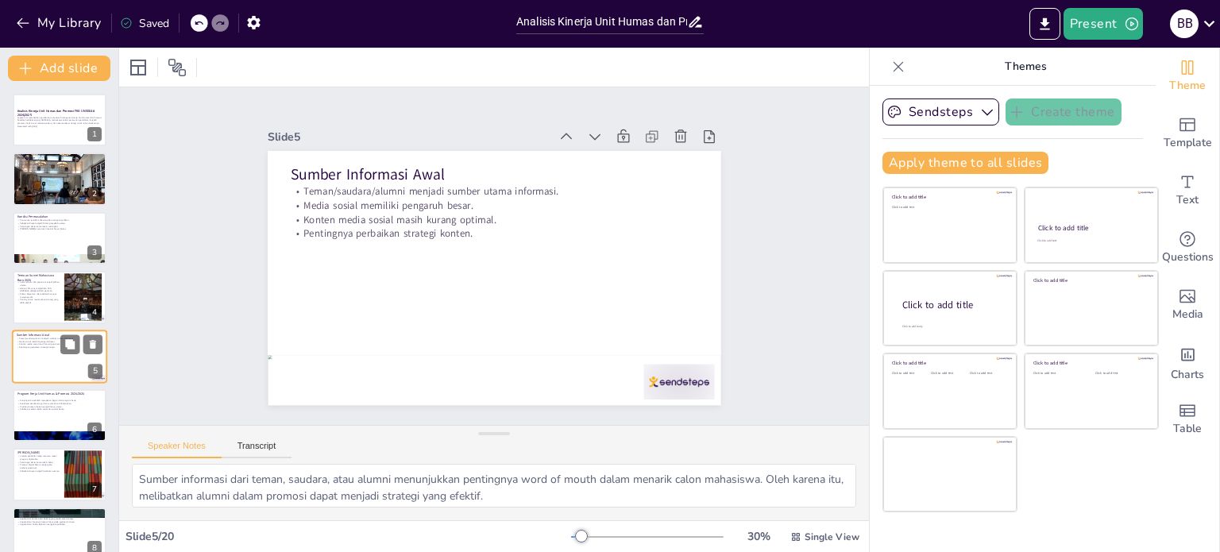
scroll to position [40, 0]
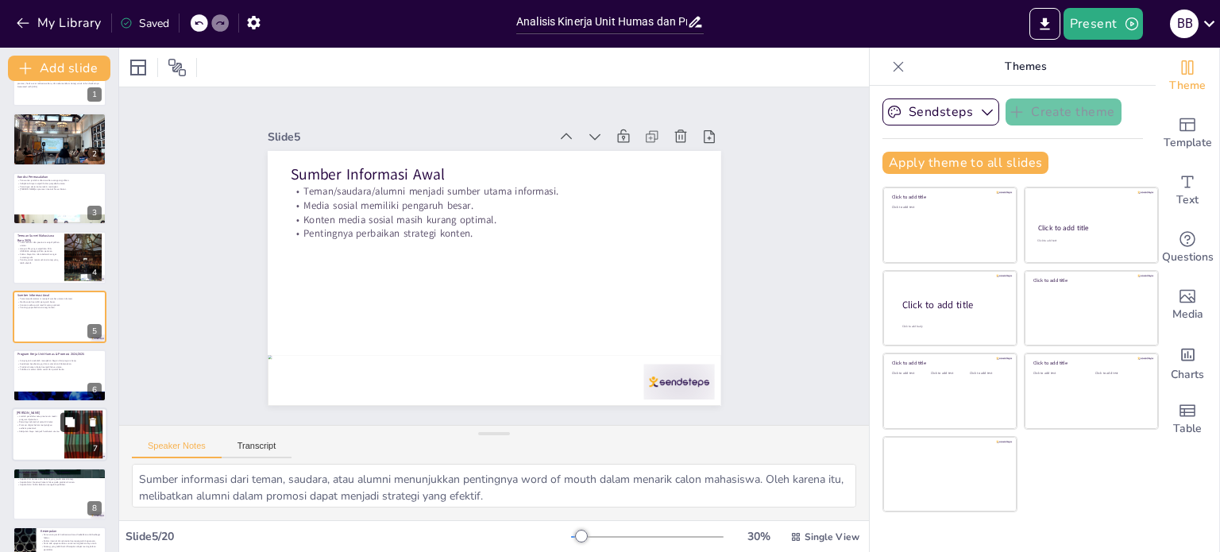
click at [60, 430] on button at bounding box center [69, 422] width 19 height 19
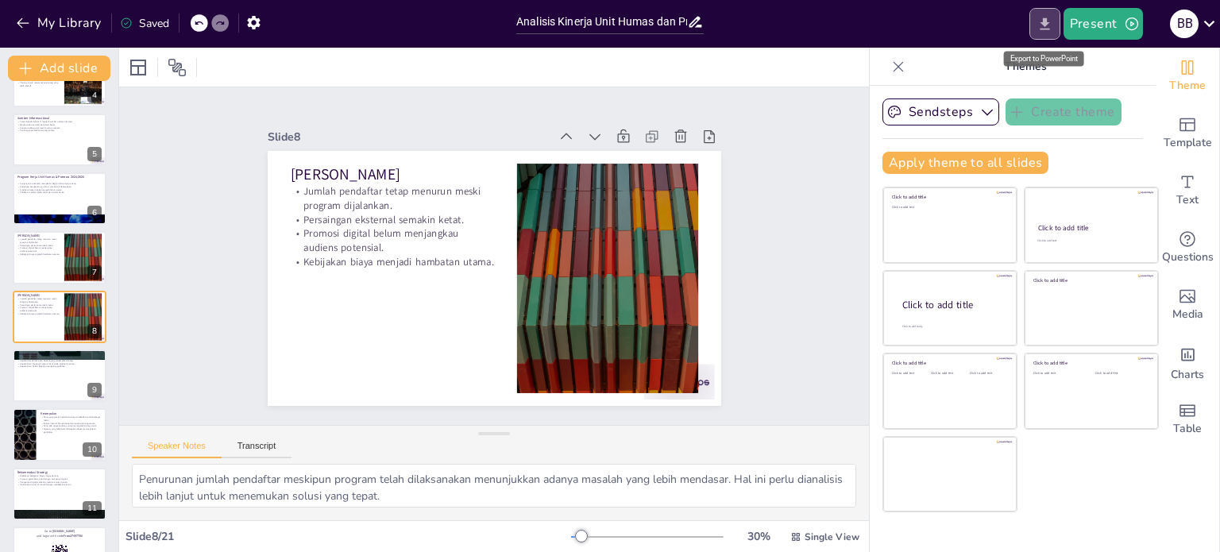
click at [1049, 29] on icon "Export to PowerPoint" at bounding box center [1044, 24] width 17 height 17
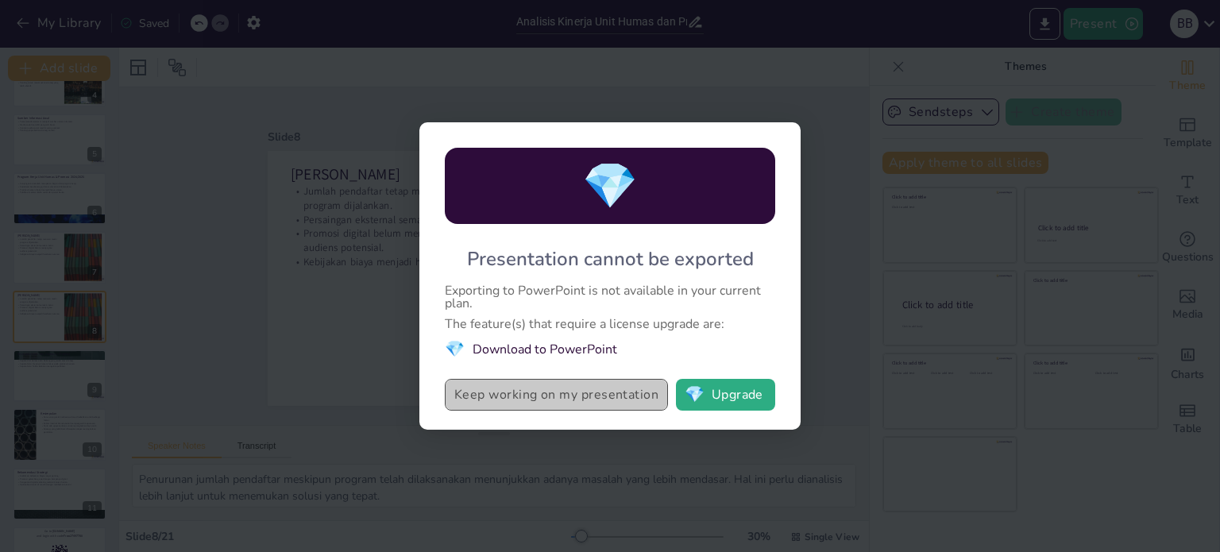
click at [597, 401] on button "Keep working on my presentation" at bounding box center [556, 395] width 223 height 32
